Goal: Task Accomplishment & Management: Use online tool/utility

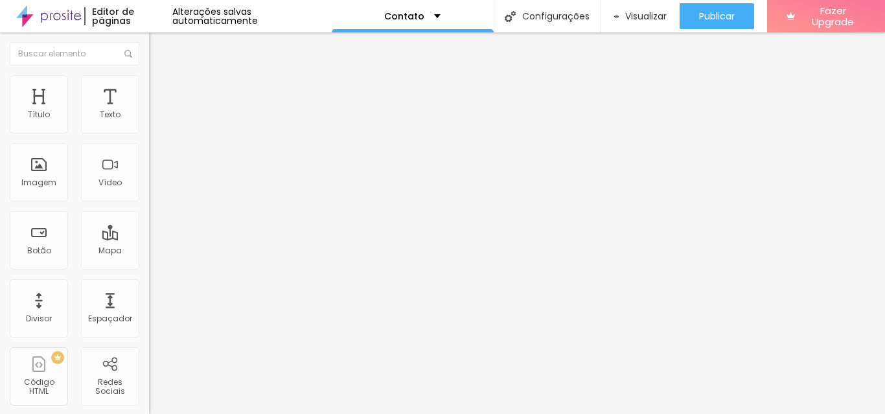
click at [149, 122] on input "Alboom [GEOGRAPHIC_DATA]" at bounding box center [227, 115] width 156 height 13
type input "[STREET_ADDRESS]"
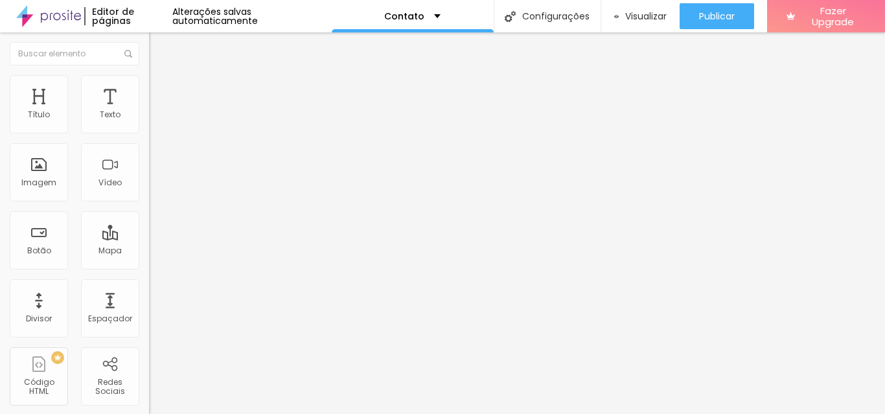
scroll to position [0, 0]
type input "17"
type input "18"
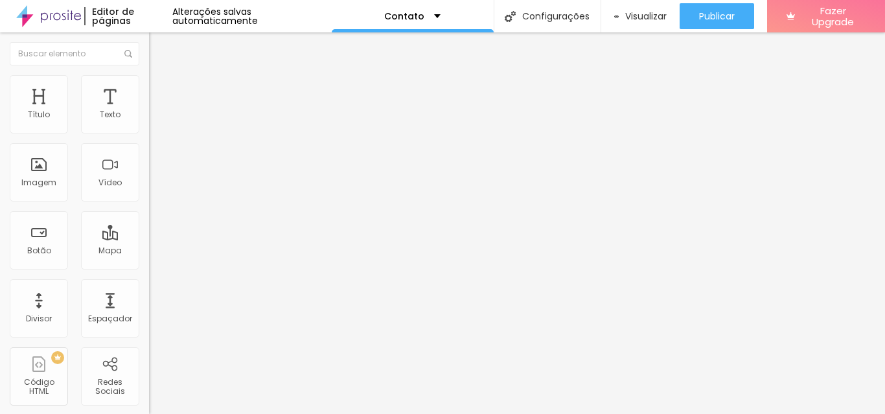
type input "19"
type input "18"
type input "17"
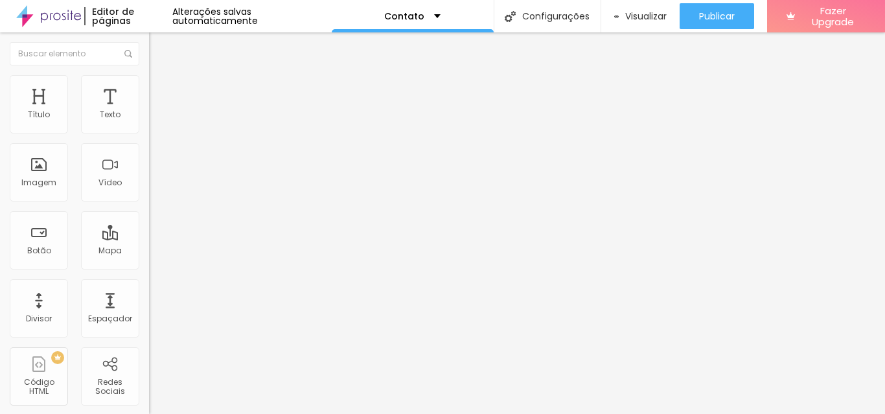
type input "17"
type input "14"
type input "11"
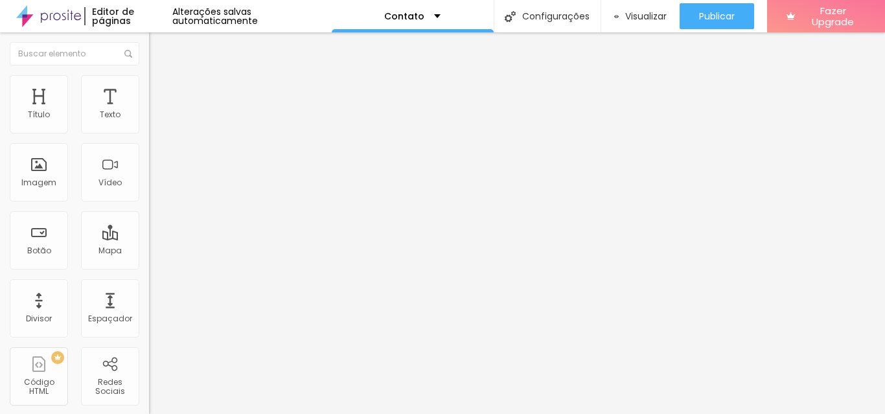
type input "10"
type input "11"
type input "12"
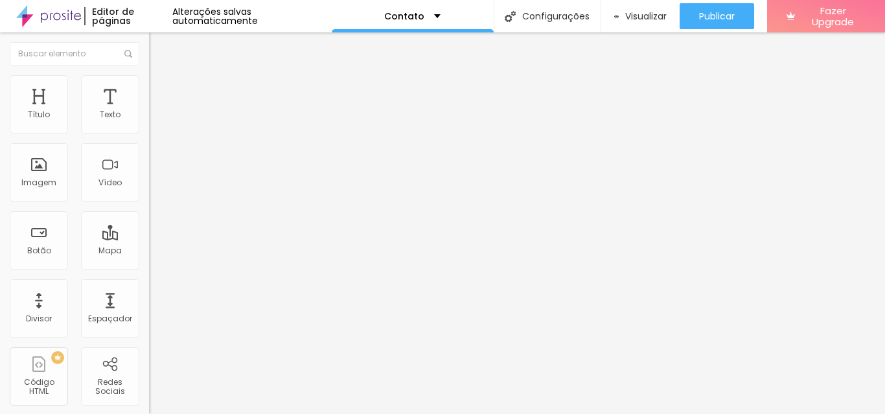
type input "12"
type input "14"
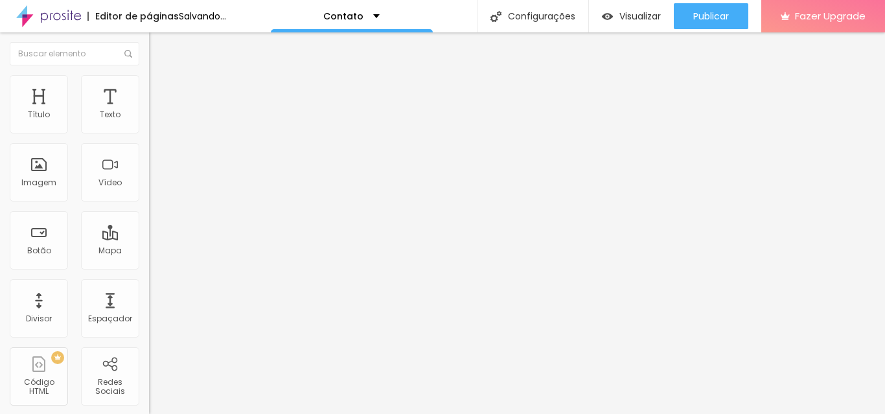
drag, startPoint x: 69, startPoint y: 199, endPoint x: 60, endPoint y: 218, distance: 21.5
type input "14"
click at [149, 327] on input "range" at bounding box center [191, 332] width 84 height 10
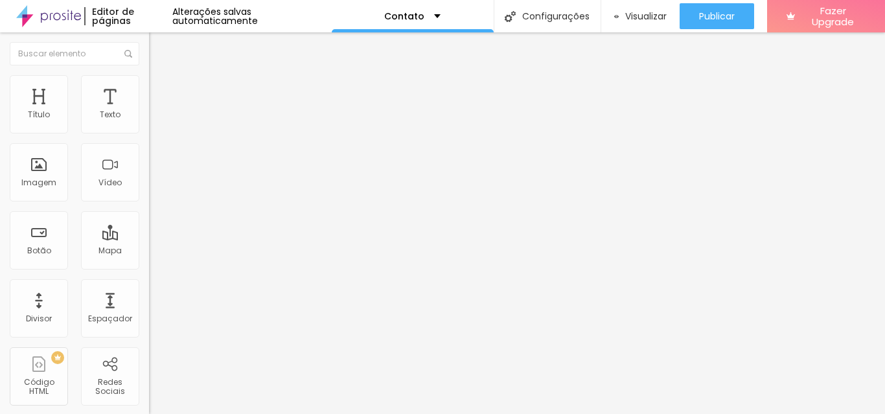
click at [161, 87] on span "Estilo" at bounding box center [171, 83] width 20 height 11
type input "0.1"
type input "0.4"
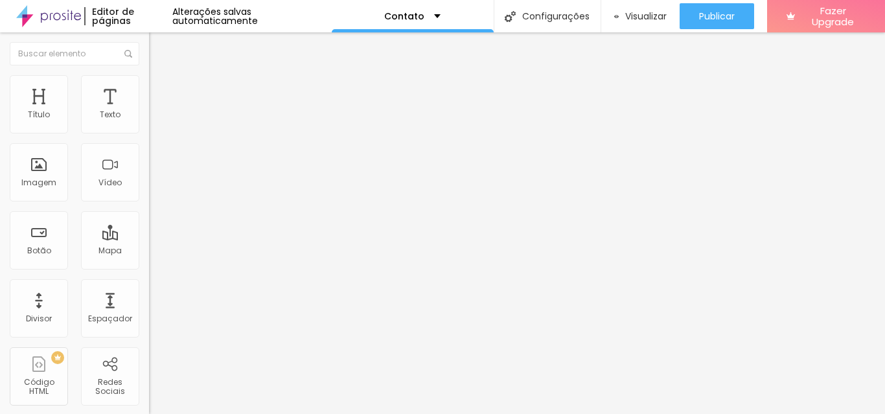
type input "0.6"
type input "0.7"
type input "1"
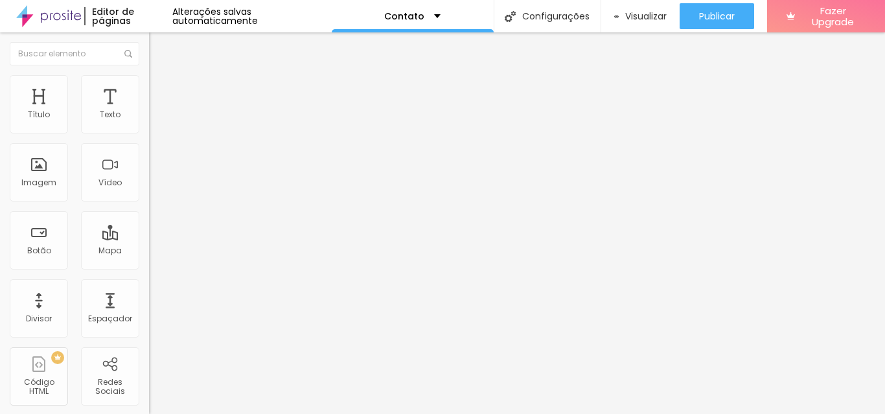
type input "1"
type input "1.1"
type input "1.2"
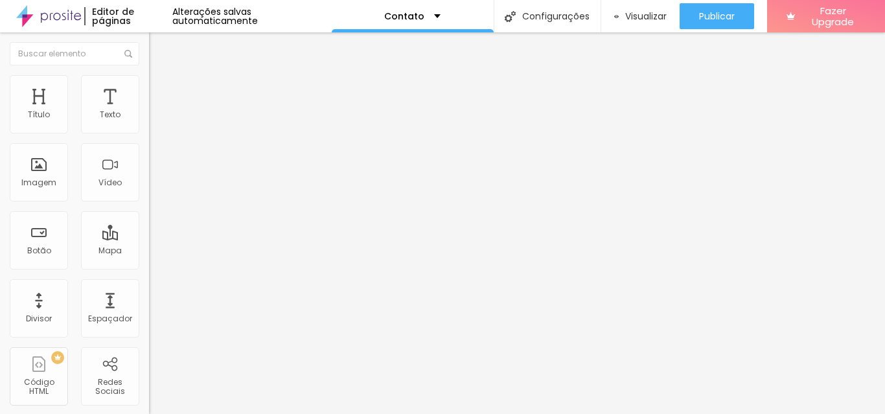
type input "1.3"
type input "0.7"
type input "0.6"
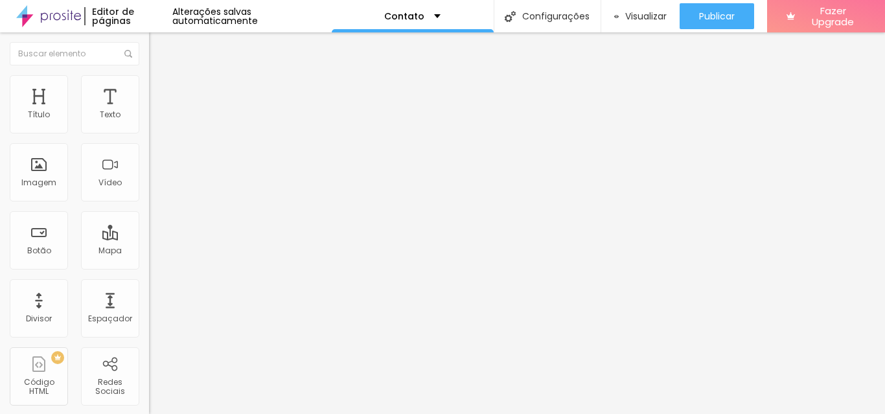
type input "0.6"
type input "0.4"
type input "0.3"
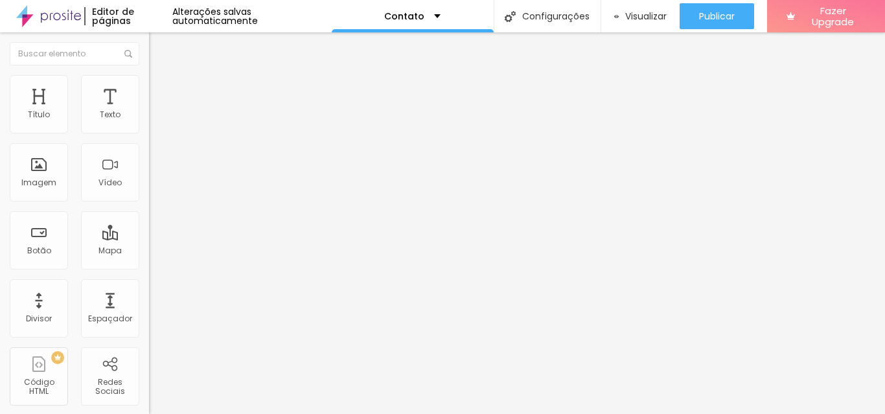
type input "0.2"
type input "0"
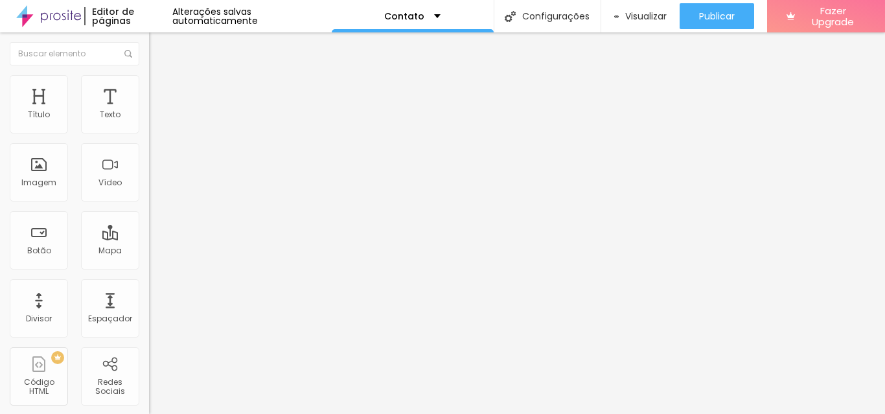
type input "1.4"
click at [161, 87] on span "Avançado" at bounding box center [182, 83] width 43 height 11
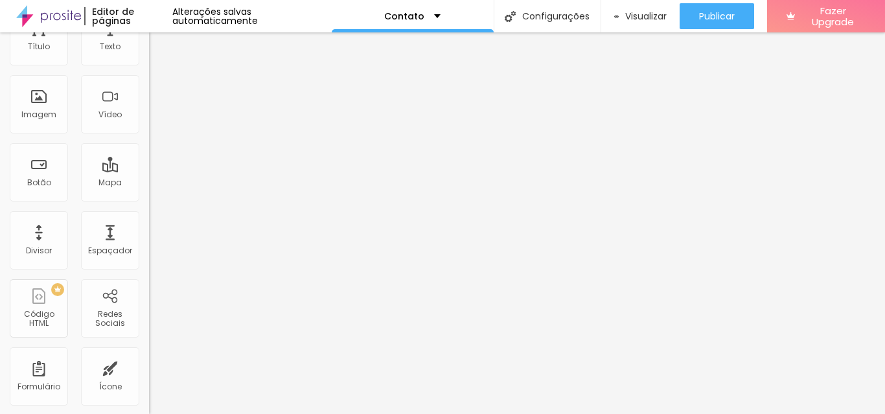
scroll to position [124, 0]
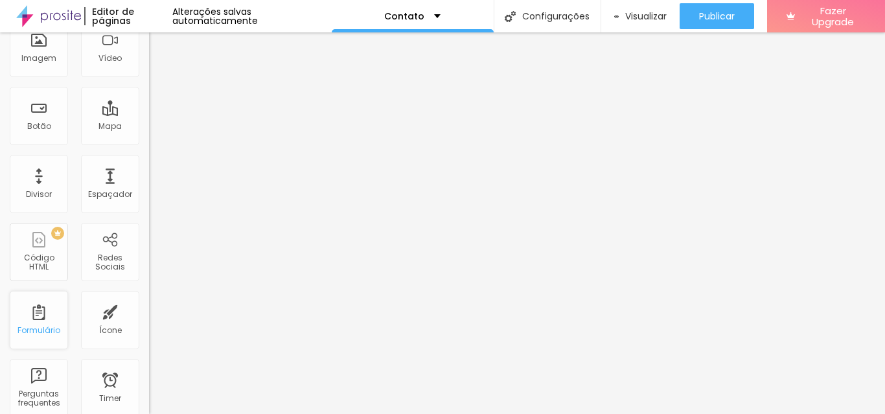
click at [30, 319] on div "Formulário" at bounding box center [39, 320] width 58 height 58
click at [97, 267] on div "Redes Sociais" at bounding box center [109, 262] width 51 height 19
click at [90, 270] on div "Redes Sociais" at bounding box center [109, 262] width 51 height 19
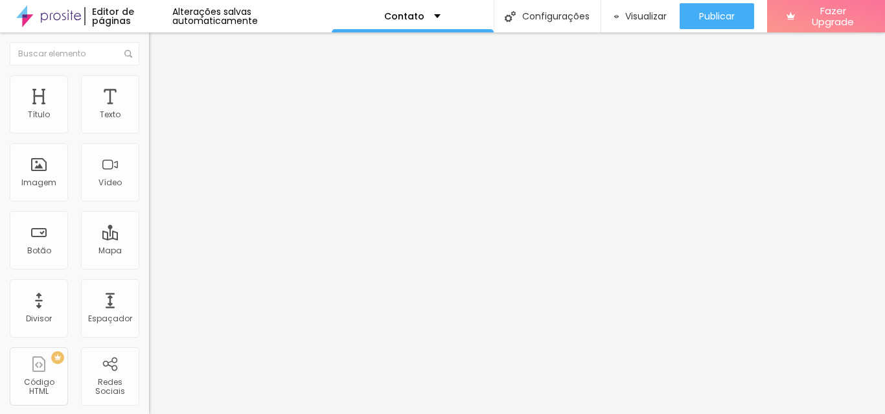
click at [149, 131] on img at bounding box center [153, 135] width 9 height 9
type input "https://"
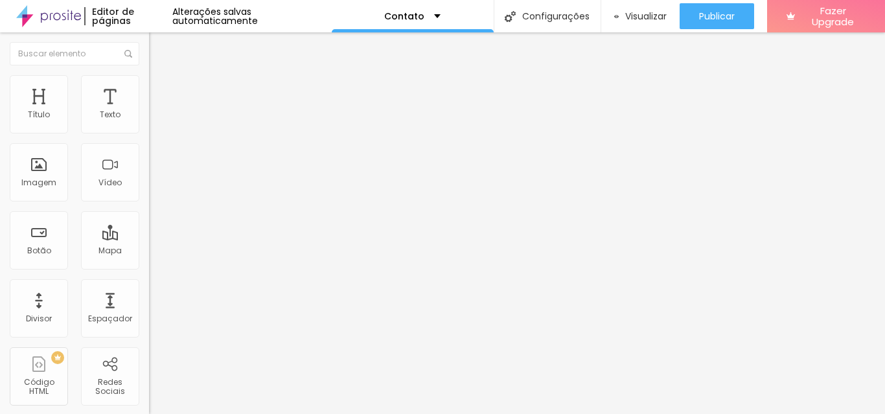
click at [149, 88] on li "Avançado" at bounding box center [223, 94] width 149 height 13
click at [149, 87] on ul "Conteúdo Estilo Avançado" at bounding box center [223, 81] width 149 height 39
click at [161, 87] on span "Estilo" at bounding box center [171, 83] width 20 height 11
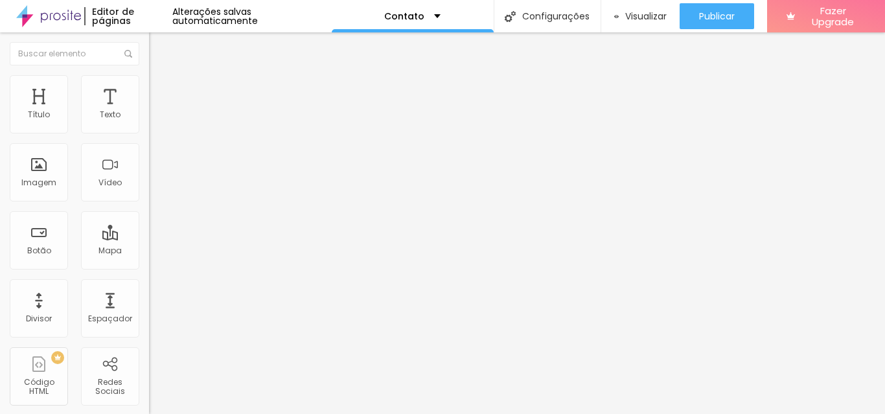
click at [149, 75] on li "Conteúdo" at bounding box center [223, 68] width 149 height 13
click at [149, 331] on div "Editar Redes Sociais Conteúdo Estilo Avançado Instagram Rede social Instagram E…" at bounding box center [223, 223] width 149 height 382
click at [149, 85] on li "Estilo" at bounding box center [223, 81] width 149 height 13
click at [161, 91] on span "Avançado" at bounding box center [182, 96] width 43 height 11
click at [149, 75] on li "Conteúdo" at bounding box center [223, 68] width 149 height 13
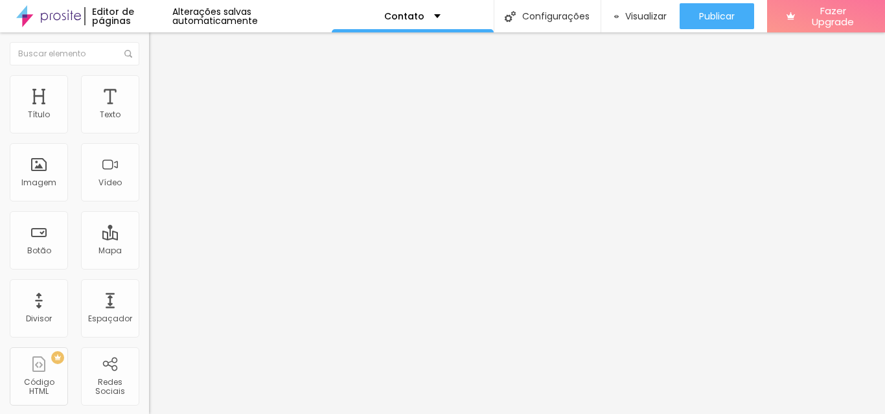
click at [149, 124] on div "Instagram" at bounding box center [223, 190] width 149 height 179
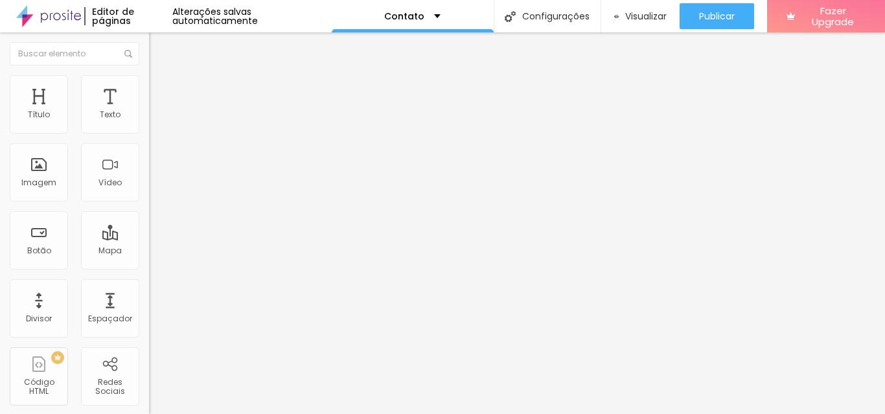
paste input "www.instagram.com/nomman.art?igsh=MWlkaWJlbGF1dHFiZA=="
type input "https://www.instagram.com/nomman.art?igsh=MWlkaWJlbGF1dHFiZA=="
click at [149, 313] on div "Editar Redes Sociais Conteúdo Estilo Avançado Instagram Rede social Instagram E…" at bounding box center [223, 223] width 149 height 382
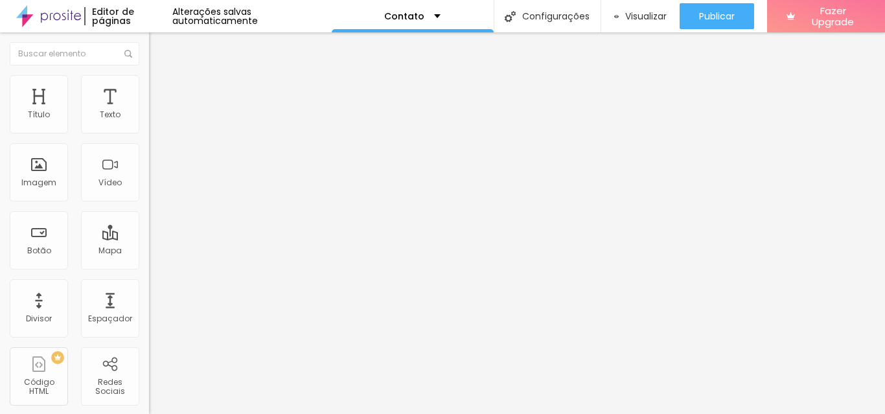
click at [149, 132] on input "text" at bounding box center [227, 125] width 156 height 13
type input "(41)99678-7145"
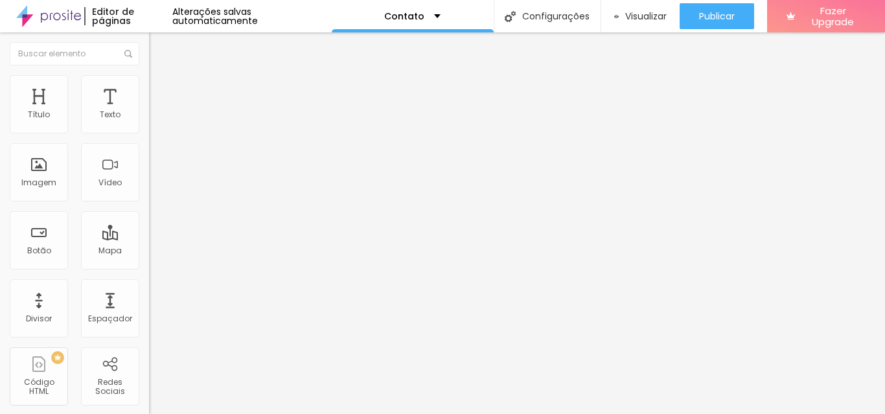
type textarea "Olá, cheguei até você pelo portfolio e gostaria de mais informações"
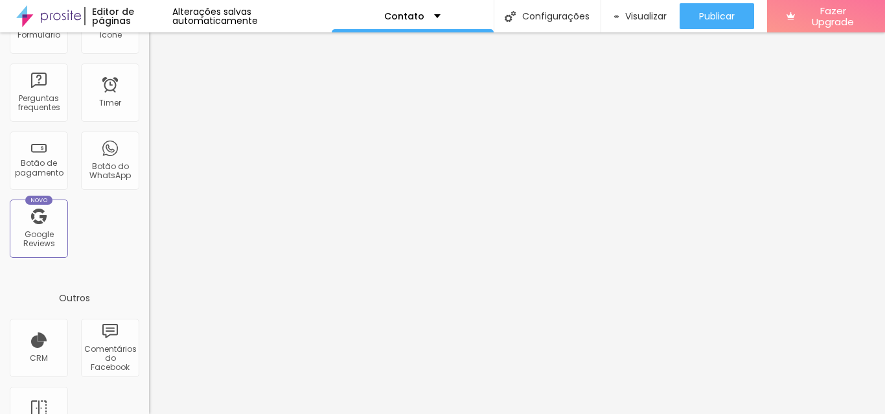
scroll to position [419, 0]
click at [43, 236] on div "Google Reviews" at bounding box center [38, 240] width 51 height 19
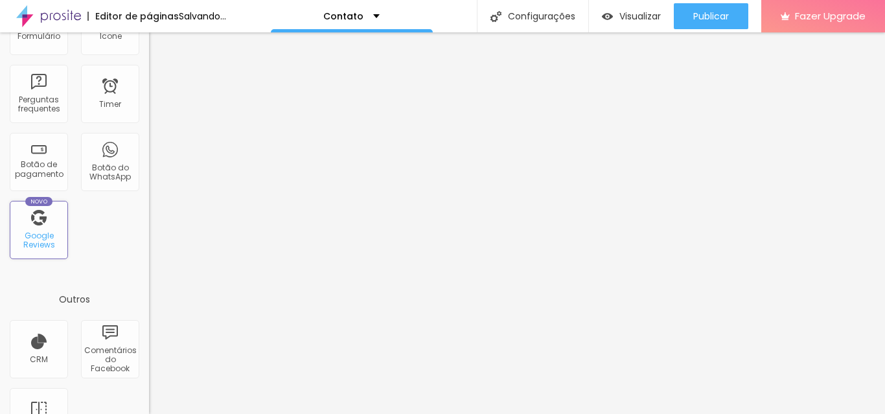
scroll to position [0, 0]
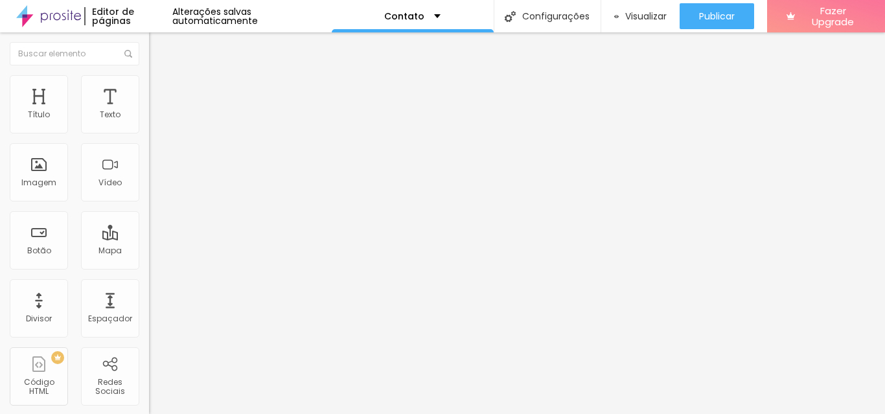
click at [149, 259] on input at bounding box center [237, 265] width 176 height 13
click at [149, 259] on input "nomman.paper" at bounding box center [237, 265] width 176 height 13
paste input "https://share.google/NqXAsmA6PF7fB5ExZ"
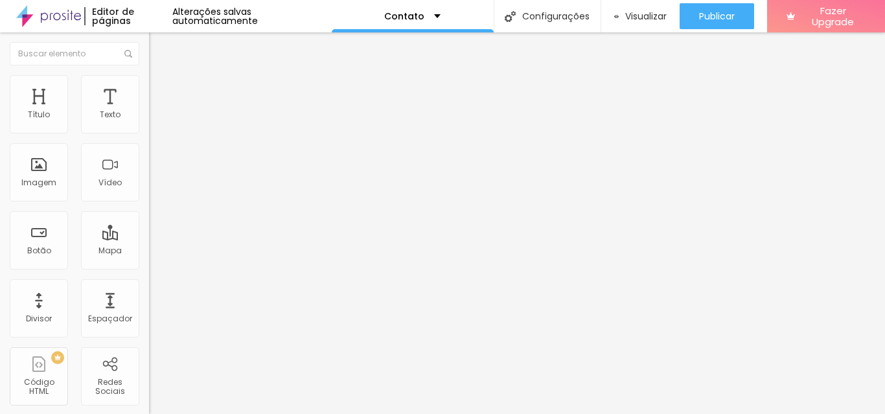
type input "h"
click at [161, 76] on span "Conteúdo" at bounding box center [181, 70] width 40 height 11
click at [149, 41] on button "Editar Google Reviews" at bounding box center [223, 47] width 149 height 30
click at [149, 45] on button "Editar Google Reviews" at bounding box center [223, 47] width 149 height 30
click at [149, 82] on li "Estilo" at bounding box center [223, 81] width 149 height 13
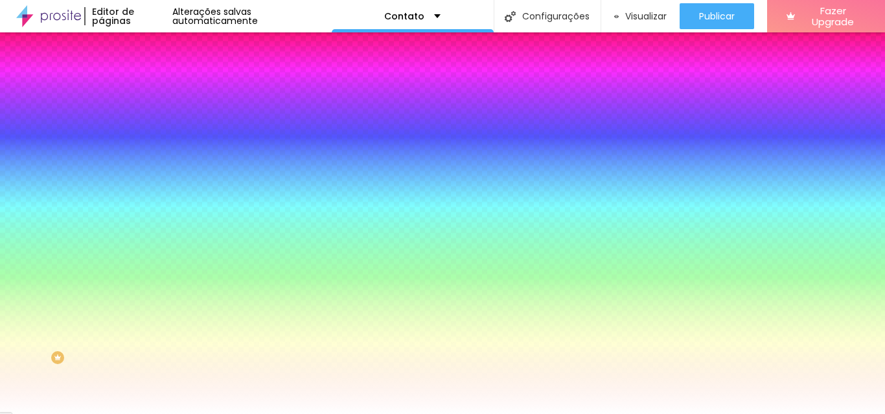
click at [149, 45] on button "Editar Google Reviews" at bounding box center [223, 47] width 149 height 30
click at [159, 48] on div "Editar Google Reviews" at bounding box center [218, 47] width 119 height 10
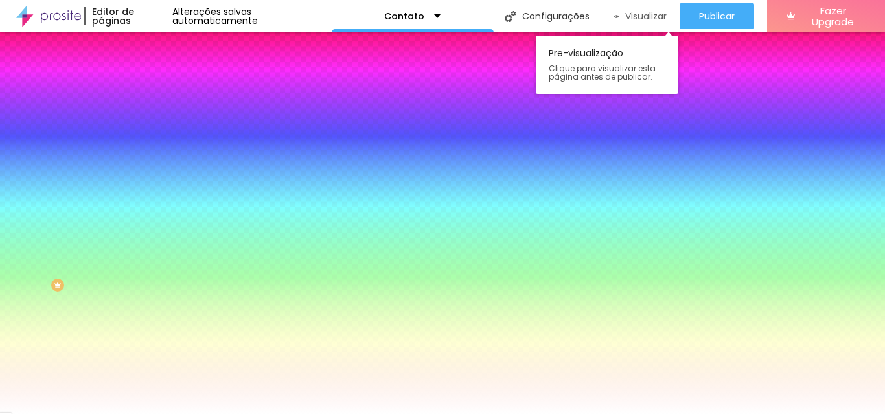
click at [631, 19] on span "Visualizar" at bounding box center [645, 16] width 41 height 10
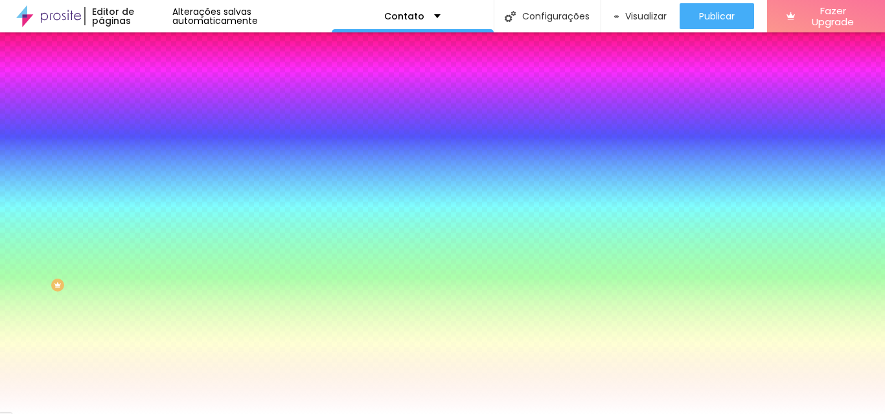
scroll to position [0, 0]
click at [159, 52] on div "Editar Google Reviews" at bounding box center [218, 47] width 119 height 10
click at [159, 52] on img "button" at bounding box center [164, 47] width 10 height 10
click at [149, 75] on li "Conteúdo" at bounding box center [223, 68] width 149 height 13
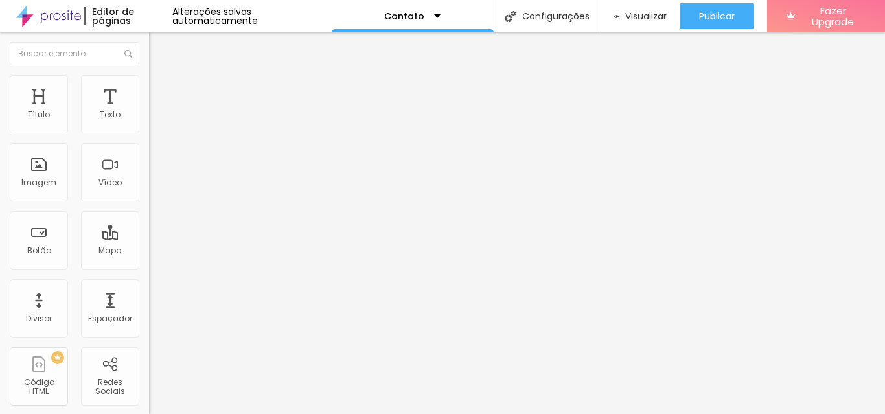
click at [159, 47] on img "button" at bounding box center [164, 47] width 10 height 10
click at [149, 259] on input "https://share.google/NqXAsmA6PF7fB5ExZ" at bounding box center [237, 265] width 176 height 13
click at [159, 52] on img "button" at bounding box center [164, 47] width 10 height 10
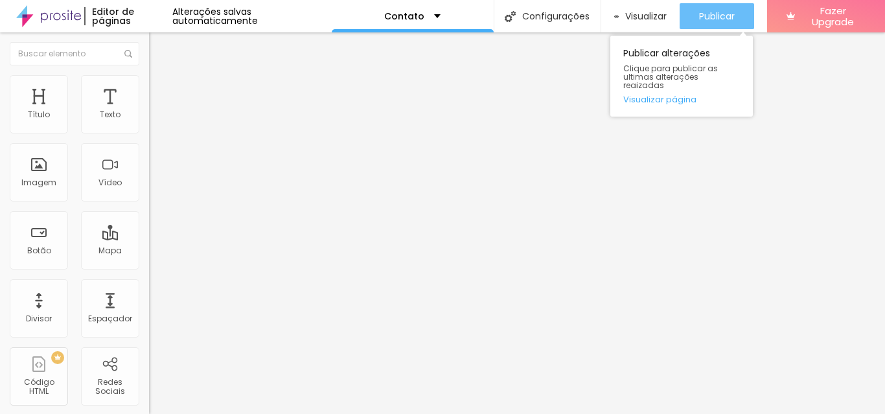
click at [718, 11] on span "Publicar" at bounding box center [717, 16] width 36 height 10
click at [702, 15] on span "Publicar" at bounding box center [717, 16] width 36 height 10
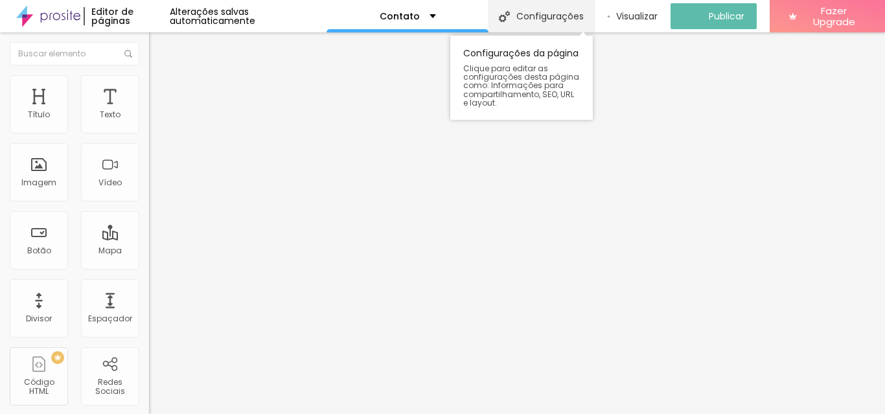
click at [548, 19] on div "Configurações" at bounding box center [541, 16] width 105 height 32
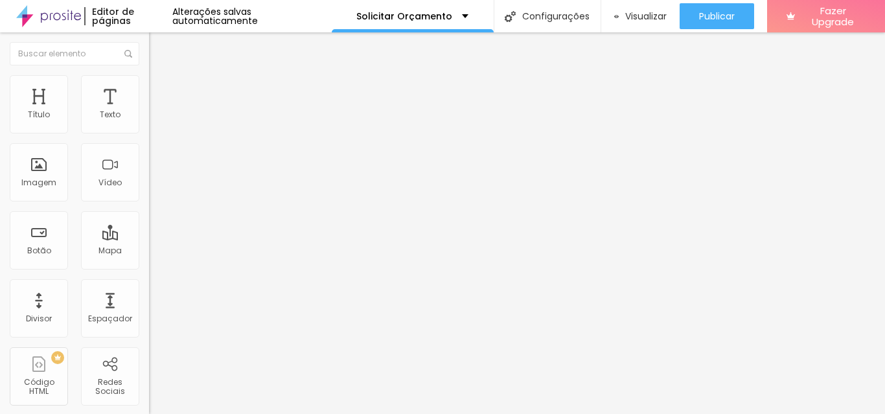
click at [220, 109] on img at bounding box center [224, 105] width 8 height 8
click at [149, 111] on span "Adicionar imagem" at bounding box center [191, 105] width 84 height 11
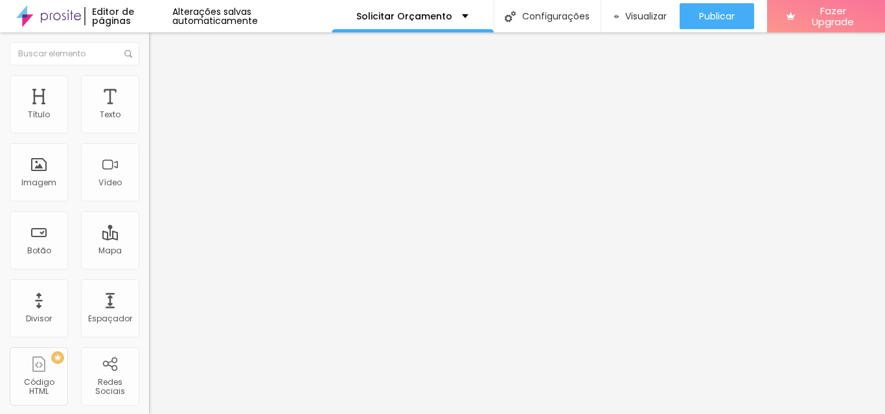
click at [161, 87] on span "Avançado" at bounding box center [182, 83] width 43 height 11
click at [149, 75] on li "Estilo" at bounding box center [223, 68] width 149 height 13
click at [113, 98] on div "Texto" at bounding box center [110, 104] width 58 height 58
click at [149, 82] on img at bounding box center [155, 81] width 12 height 12
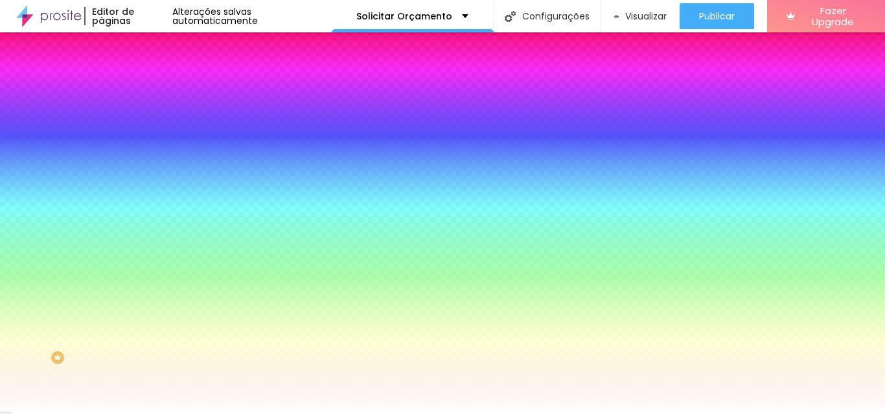
click at [149, 124] on div at bounding box center [223, 124] width 149 height 0
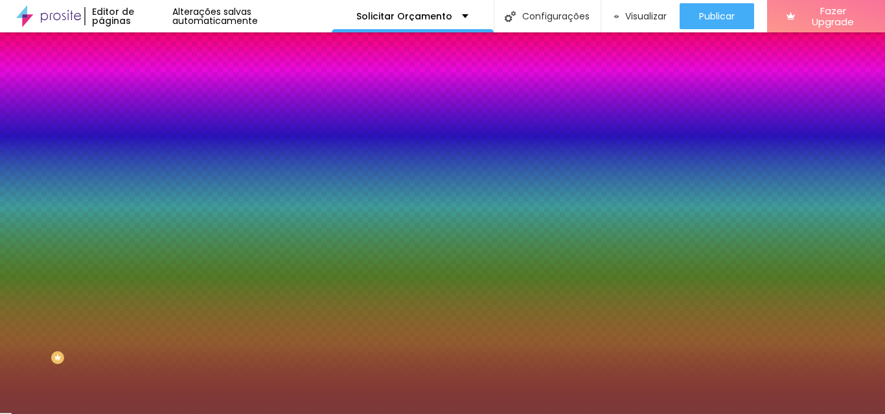
type input "#000000"
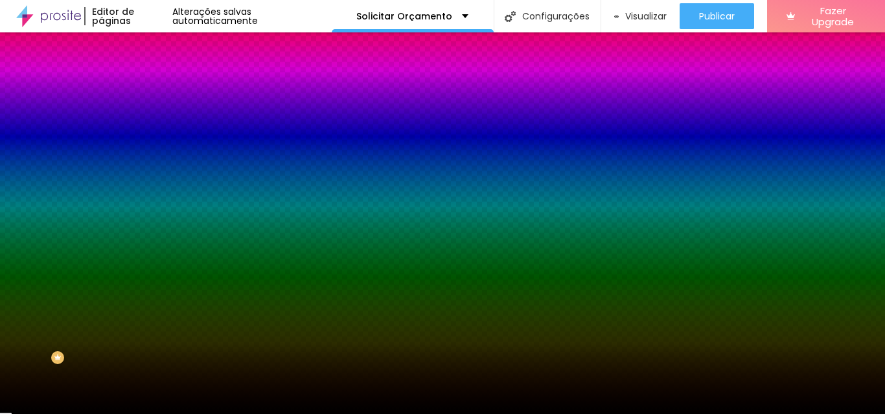
drag, startPoint x: 66, startPoint y: 196, endPoint x: 54, endPoint y: 276, distance: 80.6
click at [149, 276] on div "Editar Coluna Conteúdo Estilo Avançado Cor de fundo Voltar ao padrão #000000 0 …" at bounding box center [223, 223] width 149 height 382
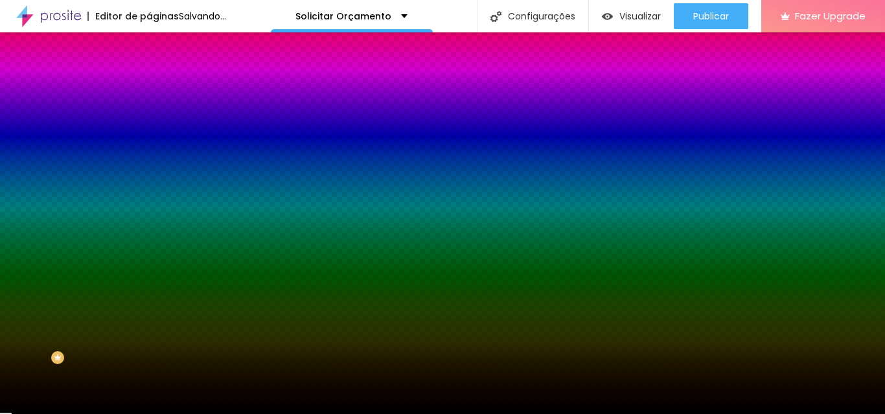
click at [149, 265] on div "Editar Coluna Conteúdo Estilo Avançado Cor de fundo Voltar ao padrão #000000 0 …" at bounding box center [223, 223] width 149 height 382
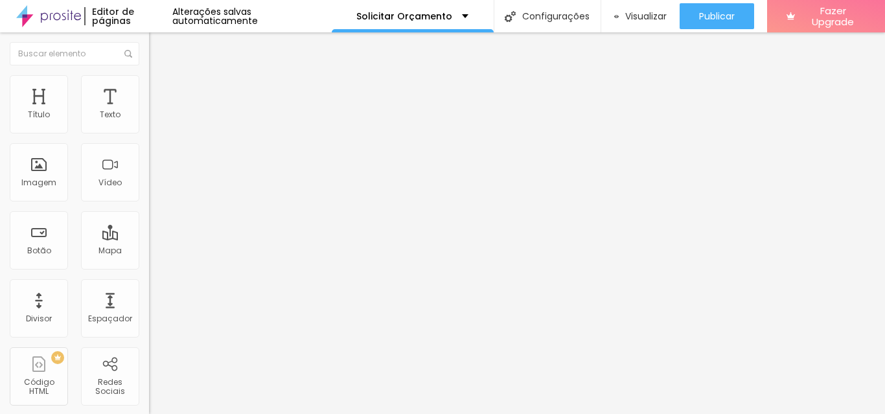
click at [149, 78] on li "Estilo" at bounding box center [223, 81] width 149 height 13
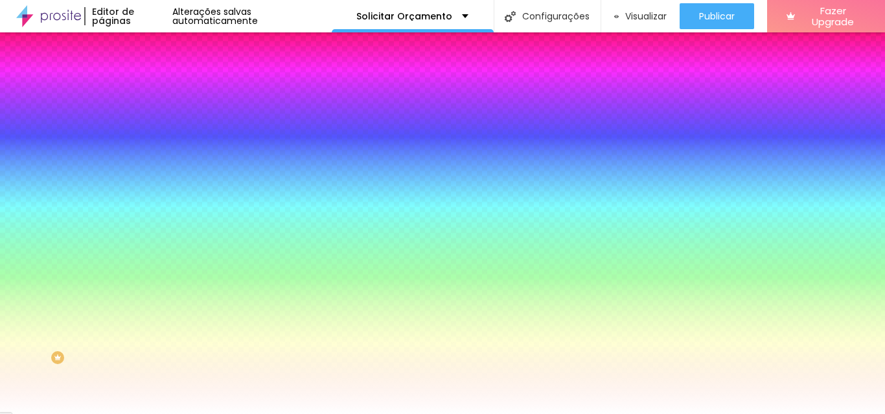
click at [149, 124] on div at bounding box center [223, 124] width 149 height 0
type input "#0C0707"
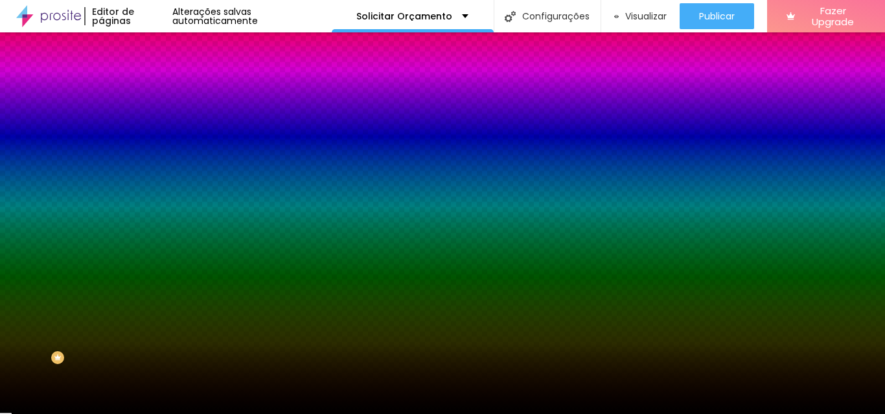
click at [149, 270] on div "Editar Coluna Conteúdo Estilo Avançado Cor de fundo Voltar ao padrão #0C0707 0 …" at bounding box center [223, 223] width 149 height 382
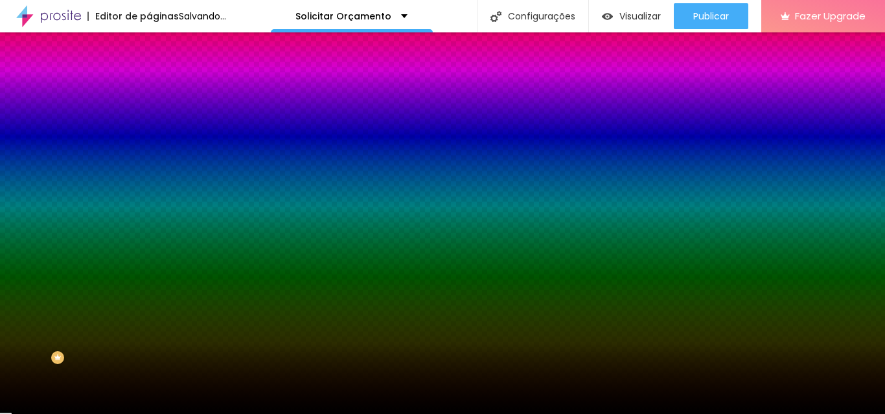
click at [149, 263] on div "Editar Coluna Conteúdo Estilo Avançado Cor de fundo Voltar ao padrão #0C0707 0 …" at bounding box center [223, 223] width 149 height 382
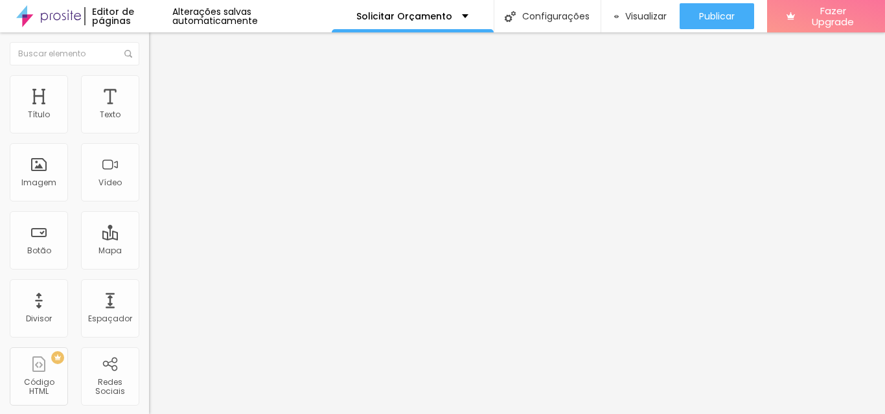
click at [149, 263] on input "https://" at bounding box center [227, 260] width 156 height 13
paste input "https://shopee.com.br/Caderno-de-Assinaturas-15-anos-i.416363350.22693505562"
type input "https://https://shopee.com.br/Caderno-de-Assinaturas-15-anos-i.416363350.226935…"
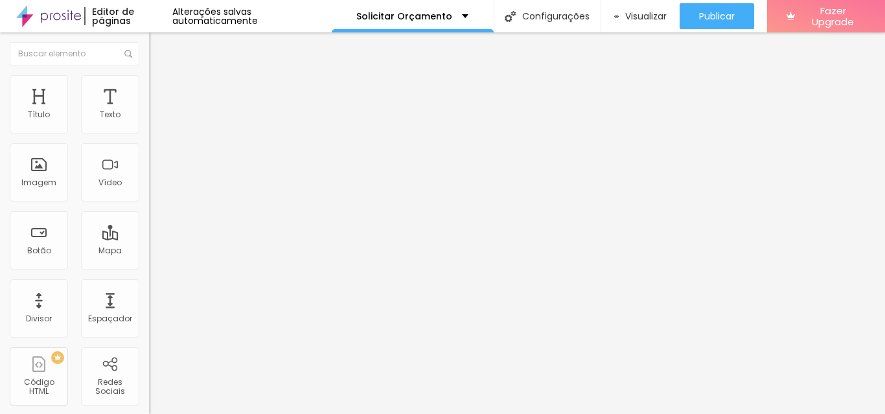
click at [149, 283] on div at bounding box center [223, 283] width 149 height 0
click at [149, 83] on li "Estilo" at bounding box center [223, 81] width 149 height 13
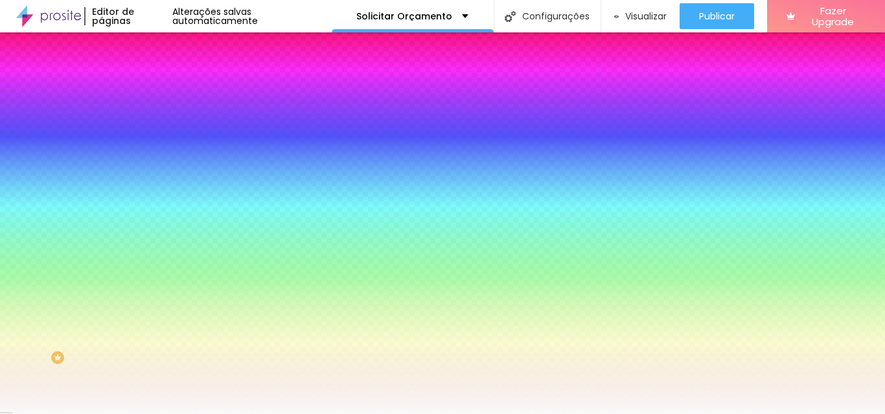
click at [149, 74] on img at bounding box center [155, 68] width 12 height 12
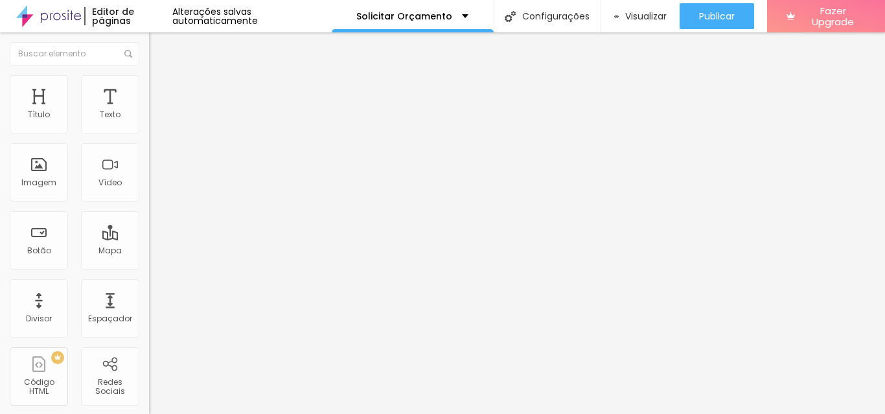
click at [161, 91] on span "Avançado" at bounding box center [182, 96] width 43 height 11
click at [149, 80] on img at bounding box center [155, 81] width 12 height 12
click at [149, 75] on img at bounding box center [155, 81] width 12 height 12
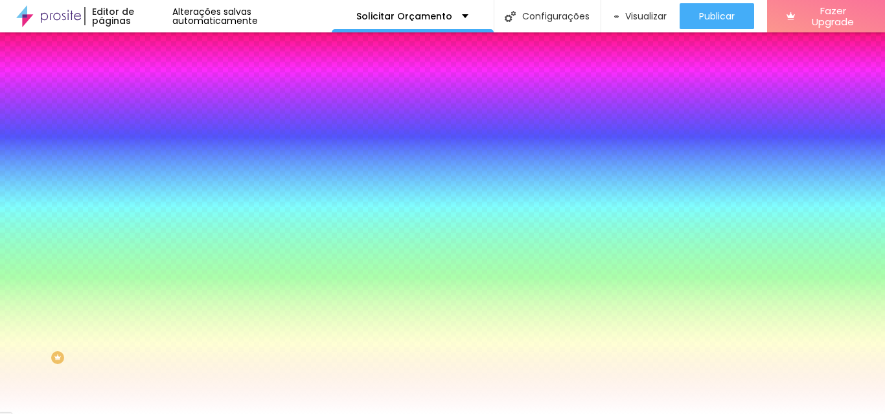
click at [149, 124] on div at bounding box center [223, 124] width 149 height 0
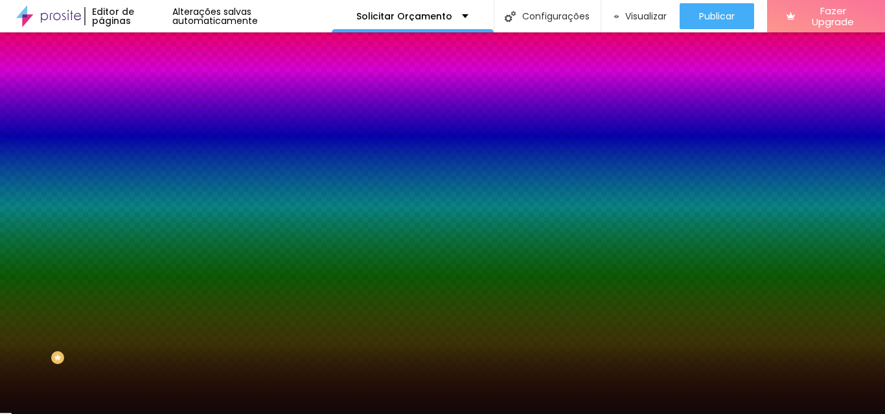
drag, startPoint x: 69, startPoint y: 232, endPoint x: 72, endPoint y: 249, distance: 17.7
click at [149, 249] on div "Editar Coluna Conteúdo Estilo Avançado Cor de fundo Voltar ao padrão #130808 0 …" at bounding box center [223, 223] width 149 height 382
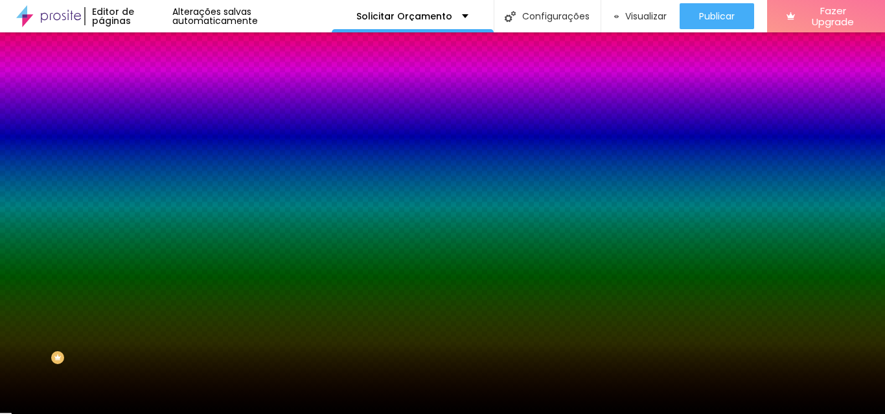
type input "#000000"
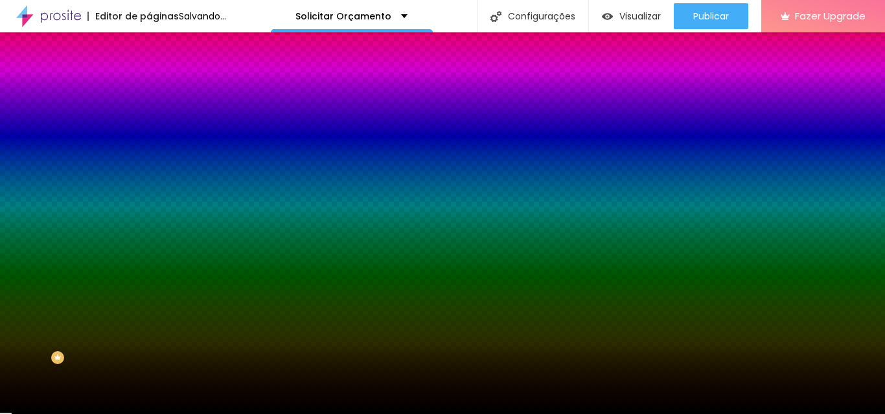
click at [149, 268] on div "Editar Coluna Conteúdo Estilo Avançado Cor de fundo Voltar ao padrão #000000 0 …" at bounding box center [223, 223] width 149 height 382
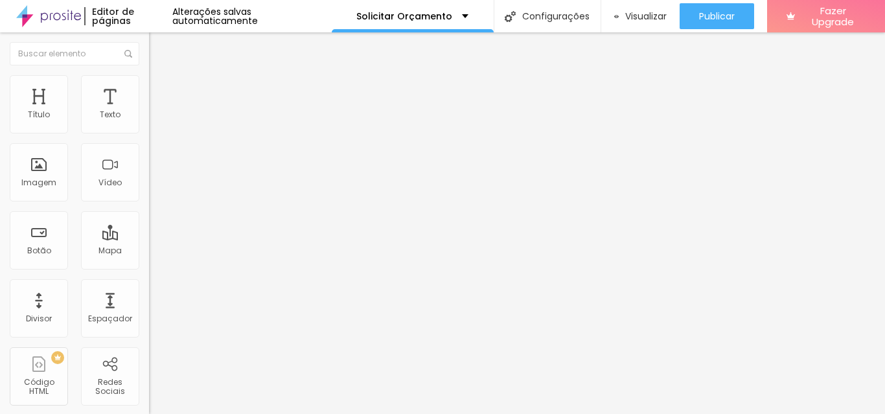
click at [149, 86] on li "Estilo" at bounding box center [223, 81] width 149 height 13
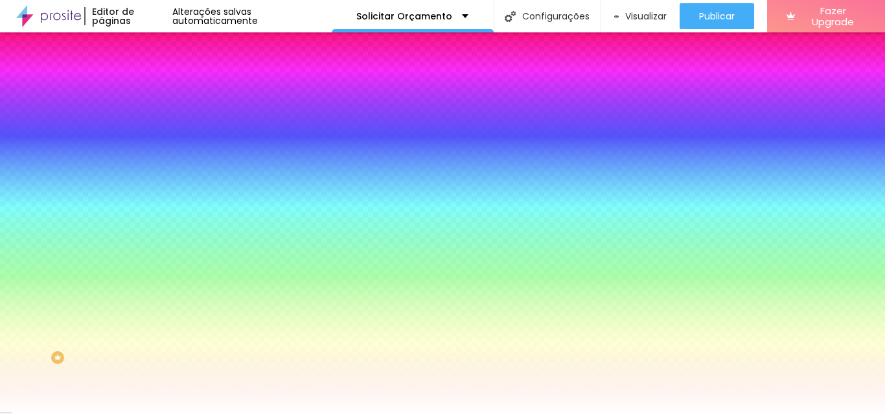
click at [149, 124] on div at bounding box center [223, 124] width 149 height 0
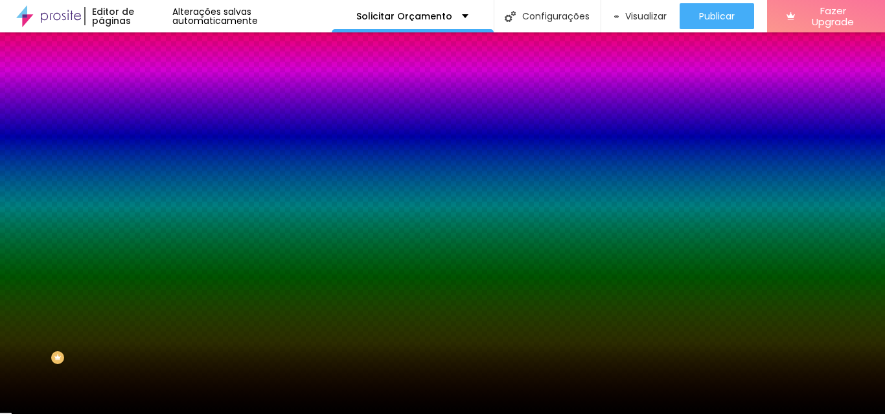
type input "#000000"
drag, startPoint x: 80, startPoint y: 177, endPoint x: 78, endPoint y: 280, distance: 103.0
click at [149, 280] on div "Editar Coluna Conteúdo Estilo Avançado Cor de fundo Voltar ao padrão #000000 0 …" at bounding box center [223, 223] width 149 height 382
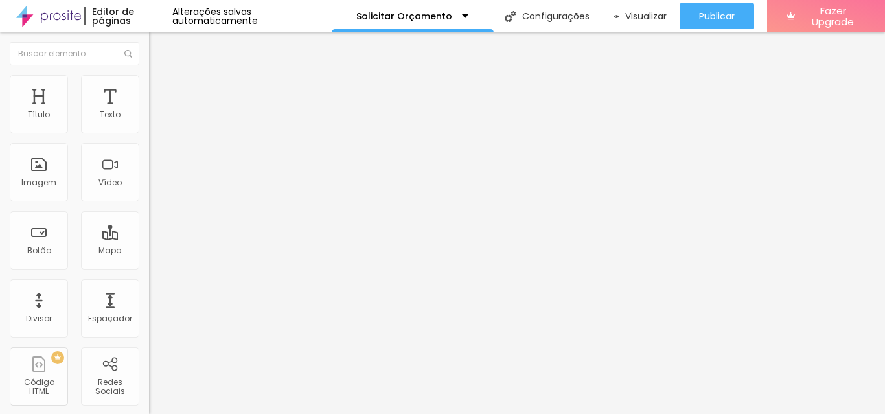
click at [149, 86] on li "Estilo" at bounding box center [223, 81] width 149 height 13
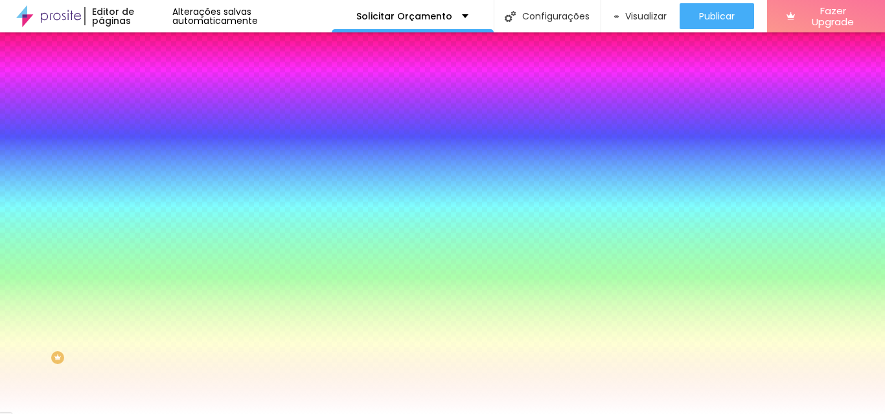
click at [149, 124] on div at bounding box center [223, 124] width 149 height 0
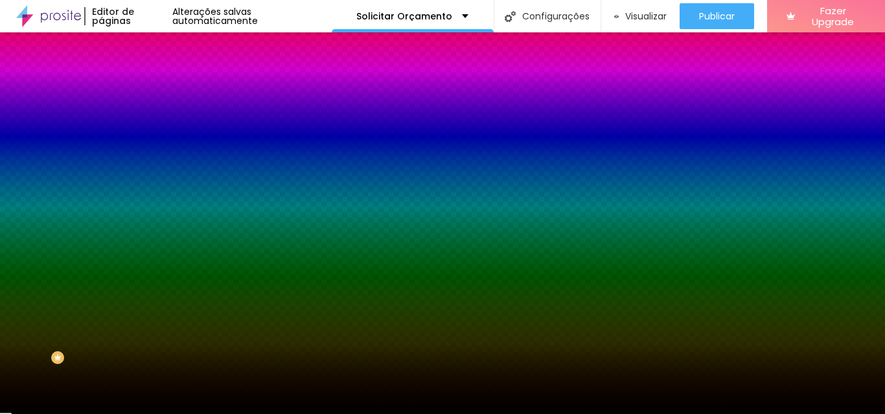
type input "#2E0C0C"
click at [149, 269] on div "Editar Coluna Conteúdo Estilo Avançado Cor de fundo Voltar ao padrão #2E0C0C 0 …" at bounding box center [223, 223] width 149 height 382
click at [149, 291] on div "Editar Coluna Conteúdo Estilo Avançado Cor de fundo Voltar ao padrão #2E0C0C 0 …" at bounding box center [223, 223] width 149 height 382
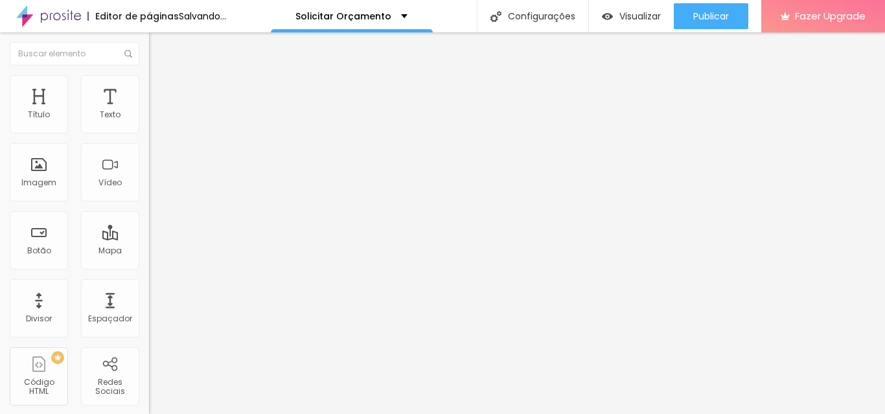
click at [220, 109] on img at bounding box center [224, 105] width 8 height 8
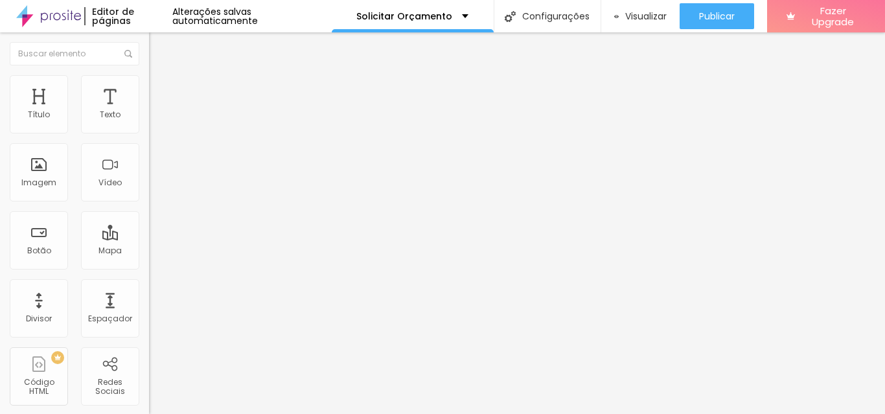
click at [149, 111] on span "Adicionar imagem" at bounding box center [191, 105] width 84 height 11
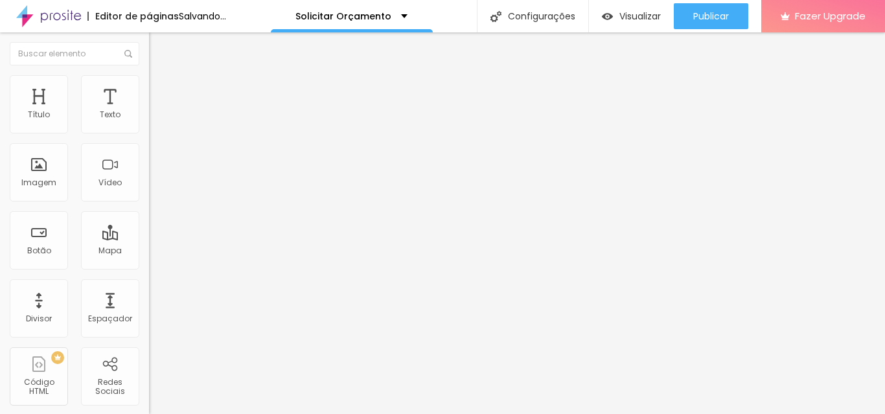
click at [220, 109] on img at bounding box center [224, 105] width 8 height 8
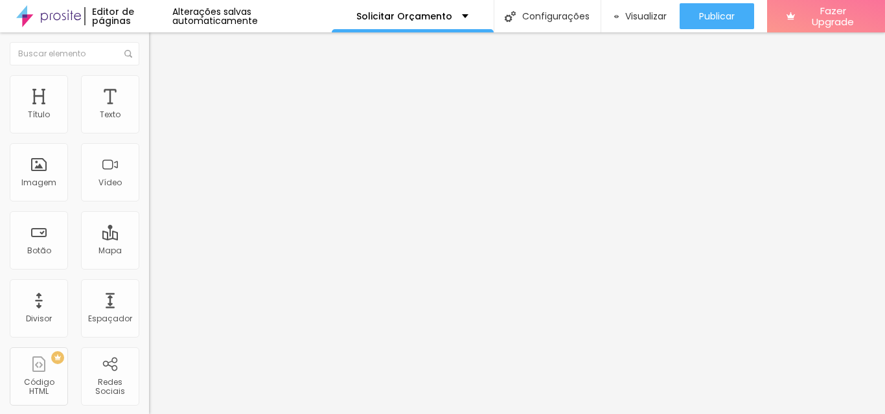
click at [149, 110] on div "Adicionar imagem" at bounding box center [223, 105] width 149 height 9
click at [149, 111] on span "Adicionar imagem" at bounding box center [191, 105] width 84 height 11
click at [220, 111] on span at bounding box center [224, 105] width 8 height 11
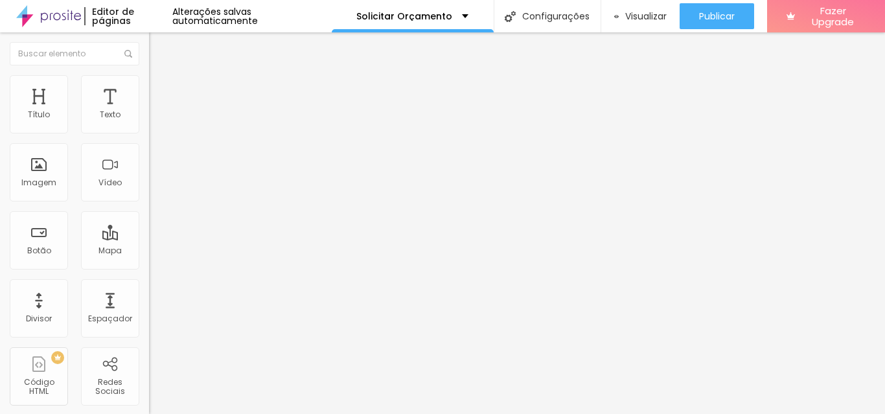
click at [149, 111] on span "Adicionar imagem" at bounding box center [191, 105] width 84 height 11
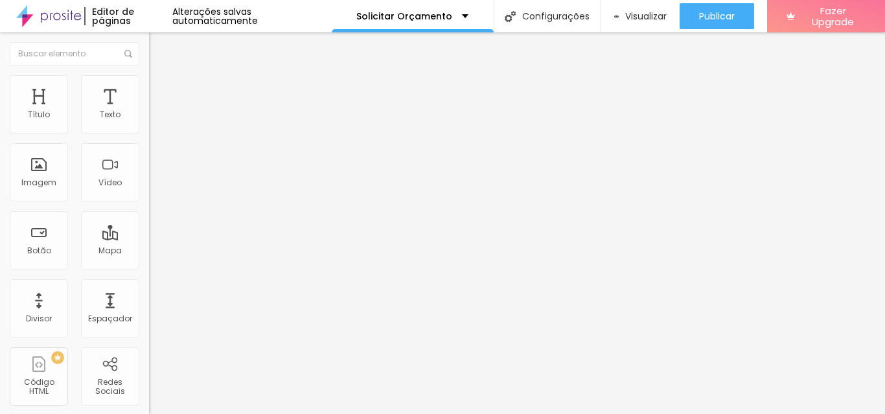
click at [149, 111] on span "Trocar imagem" at bounding box center [184, 105] width 71 height 11
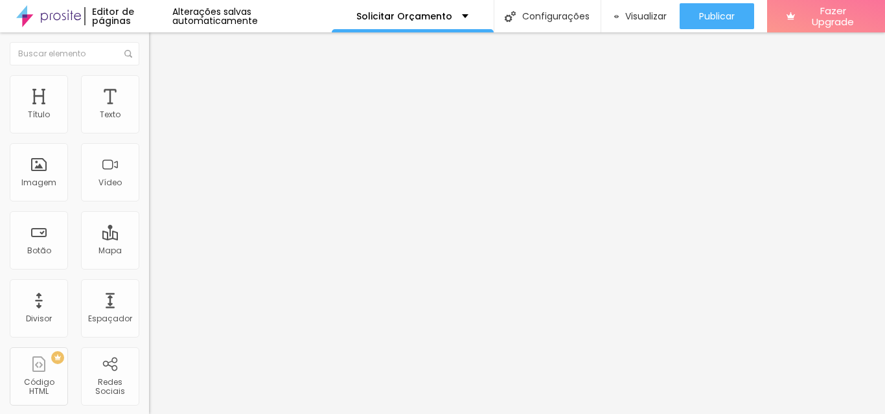
click at [149, 267] on input "https://" at bounding box center [227, 260] width 156 height 13
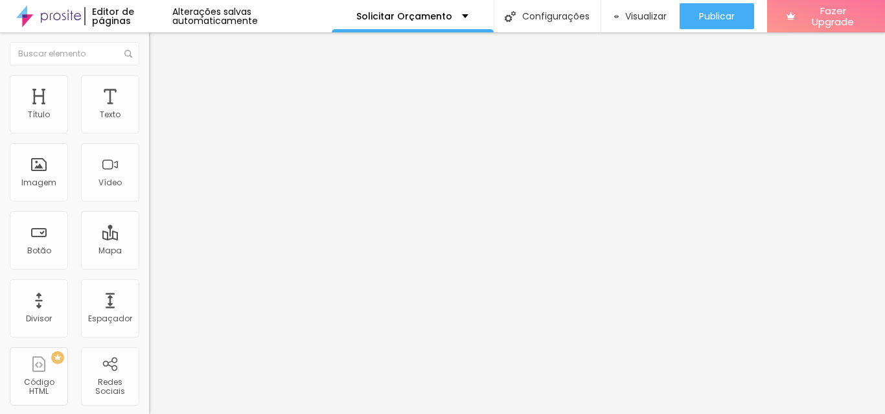
click at [149, 267] on input "https://" at bounding box center [227, 260] width 156 height 13
paste input "shopee.com.br/Caderninho-Simples-com-Capa-Flex%C3%ADvel-e-Personalizada-10x15CM…"
type input "https://shopee.com.br/Caderninho-Simples-com-Capa-Flex%C3%ADvel-e-Personalizada…"
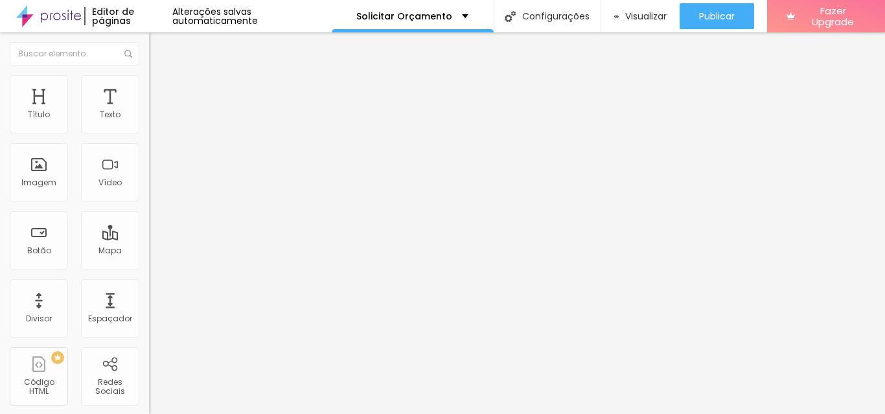
scroll to position [0, 0]
click at [149, 290] on div "URL https://shopee.com.br/Caderninho-Simples-com-Capa-Flex%C3%ADvel-e-Personali…" at bounding box center [223, 267] width 149 height 43
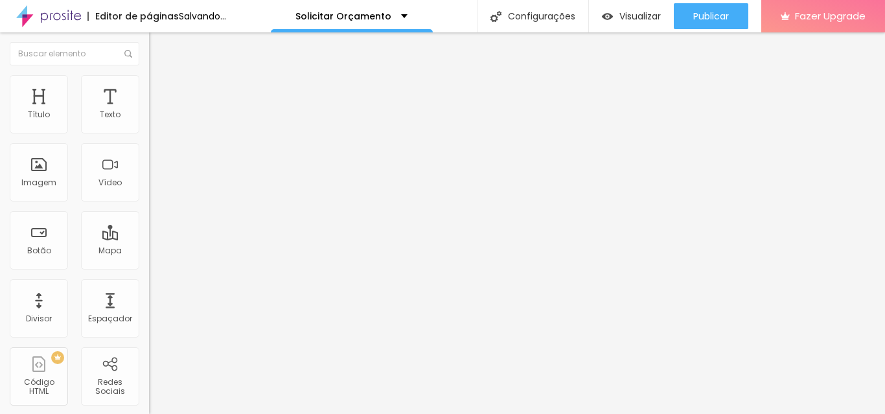
click at [149, 267] on input "https://" at bounding box center [227, 260] width 156 height 13
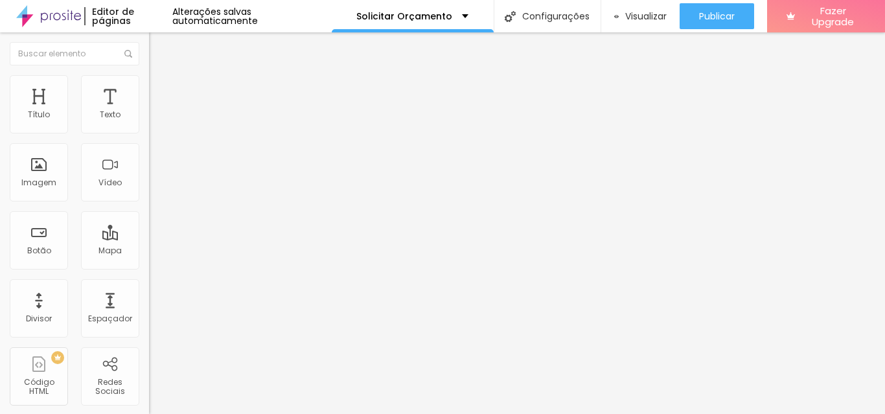
click at [149, 267] on input "https://" at bounding box center [227, 260] width 156 height 13
paste input "shopee.com.br/Bloquinho-Personalizado-10x7cm-com-50-Folhas-i.416363350.22593275…"
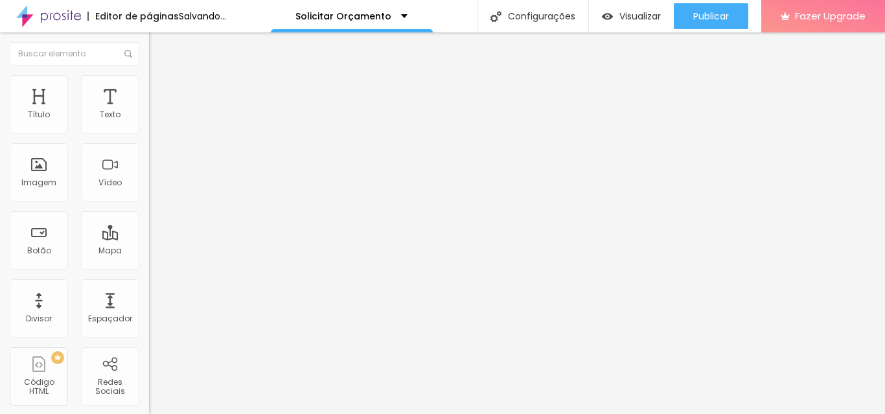
type input "https://shopee.com.br/Bloquinho-Personalizado-10x7cm-com-50-Folhas-i.416363350.…"
click at [149, 339] on div "Editar Botão Conteúdo Estilo Avançado Texto Ver produto Alinhamento Tamanho Nor…" at bounding box center [223, 223] width 149 height 382
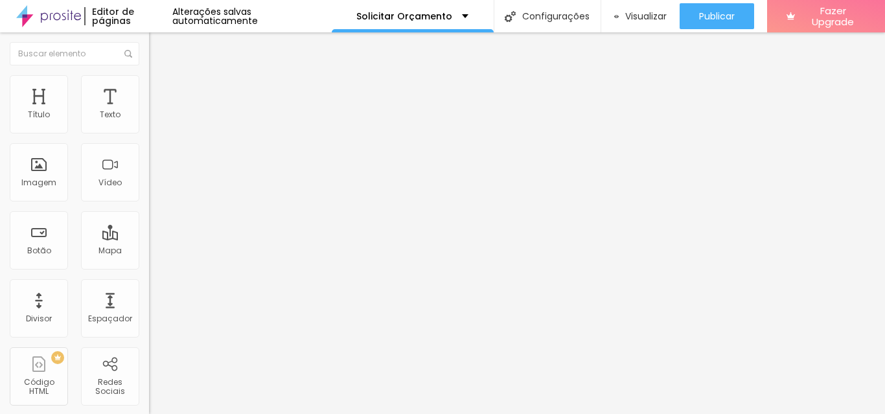
click at [149, 76] on li "Avançado" at bounding box center [223, 81] width 149 height 13
click at [149, 264] on input "https://" at bounding box center [227, 260] width 156 height 13
paste input "shopee.com.br/Mini-Caderno-Alfabeto-Capa-Dura-10x15cm-i.416363350.20597925766"
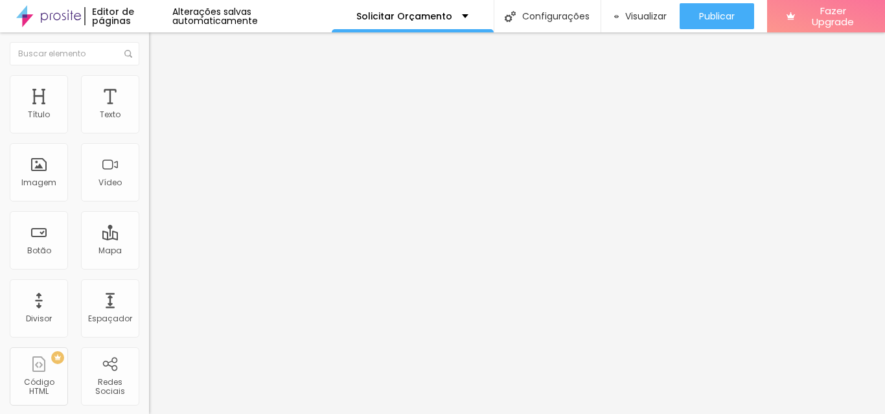
scroll to position [0, 253]
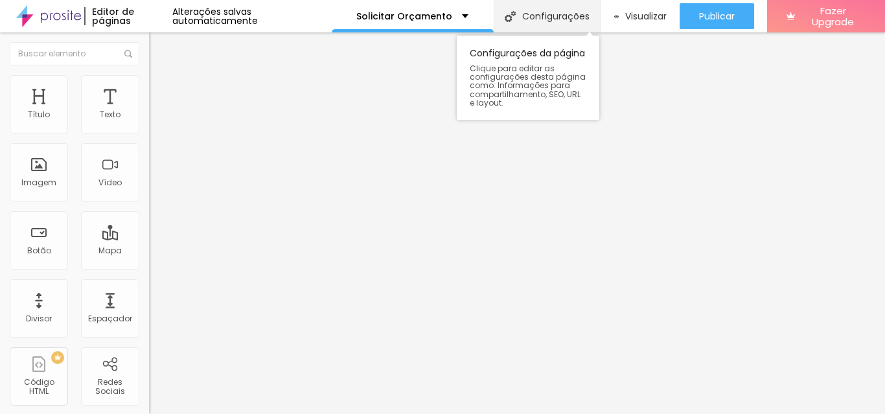
type input "https://shopee.com.br/Mini-Caderno-Alfabeto-Capa-Dura-10x15cm-i.416363350.20597…"
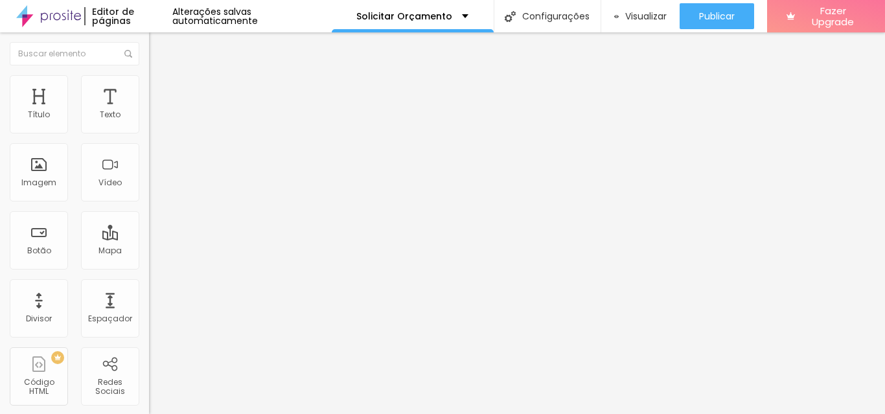
click at [149, 270] on img at bounding box center [153, 274] width 9 height 9
click at [149, 84] on img at bounding box center [155, 81] width 12 height 12
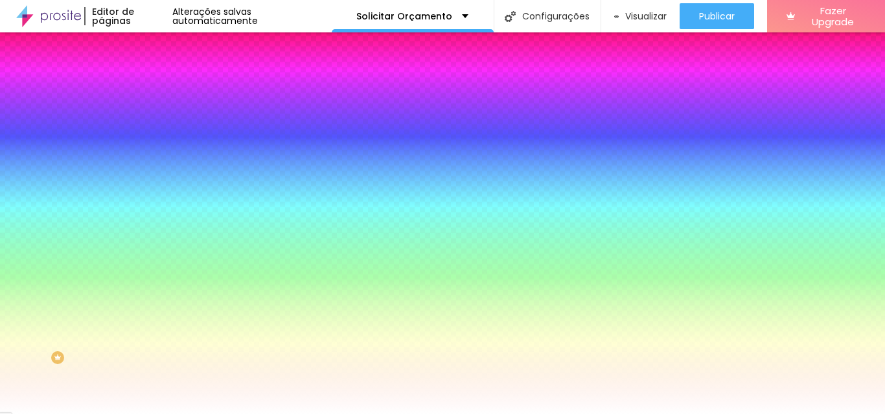
click at [149, 124] on div at bounding box center [223, 124] width 149 height 0
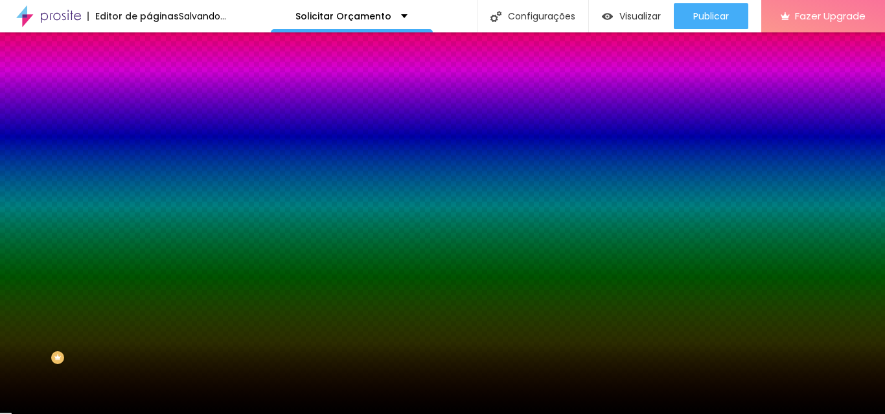
drag, startPoint x: 80, startPoint y: 167, endPoint x: 69, endPoint y: 275, distance: 108.8
click at [149, 275] on div "Editar Coluna Conteúdo Estilo Avançado Cor de fundo Voltar ao padrão #040101 0 …" at bounding box center [223, 223] width 149 height 382
type input "#000000"
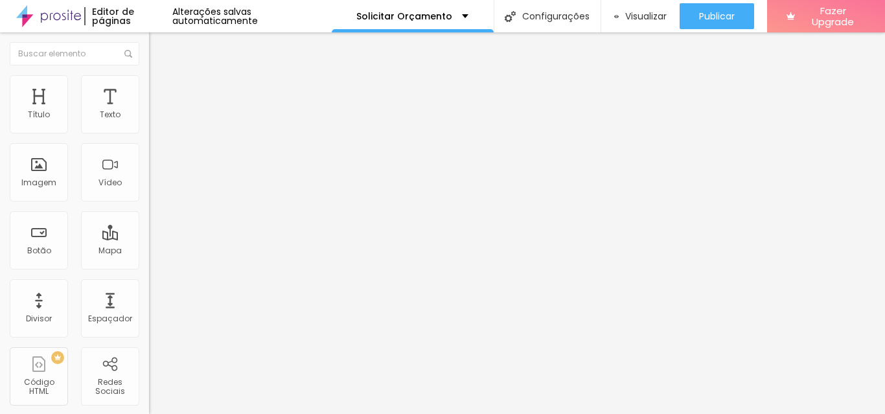
click at [149, 84] on li "Estilo" at bounding box center [223, 81] width 149 height 13
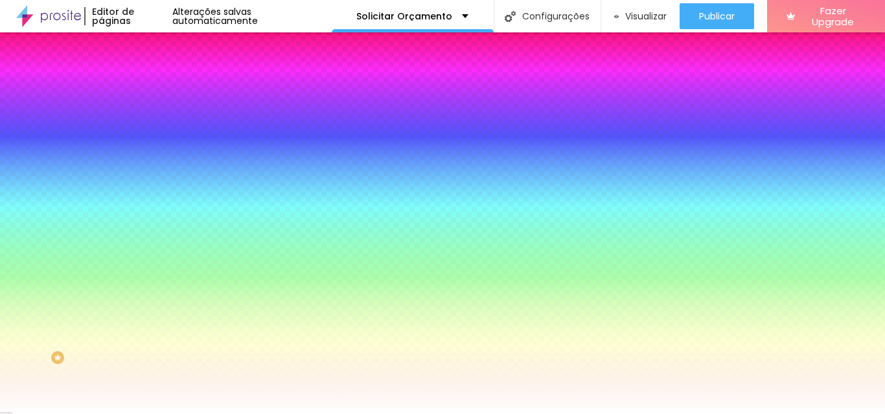
click at [149, 124] on div at bounding box center [223, 124] width 149 height 0
drag, startPoint x: 82, startPoint y: 167, endPoint x: 67, endPoint y: 275, distance: 109.2
click at [149, 275] on div "Editar Coluna Conteúdo Estilo Avançado Cor de fundo Voltar ao padrão #2C1111 0 …" at bounding box center [223, 223] width 149 height 382
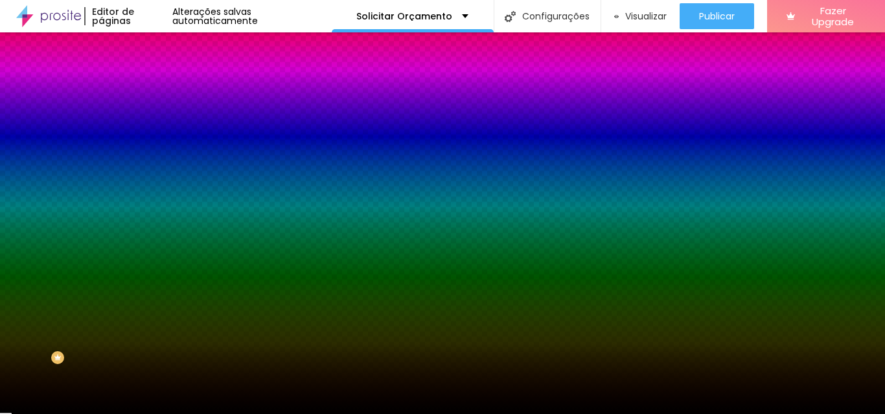
type input "#000000"
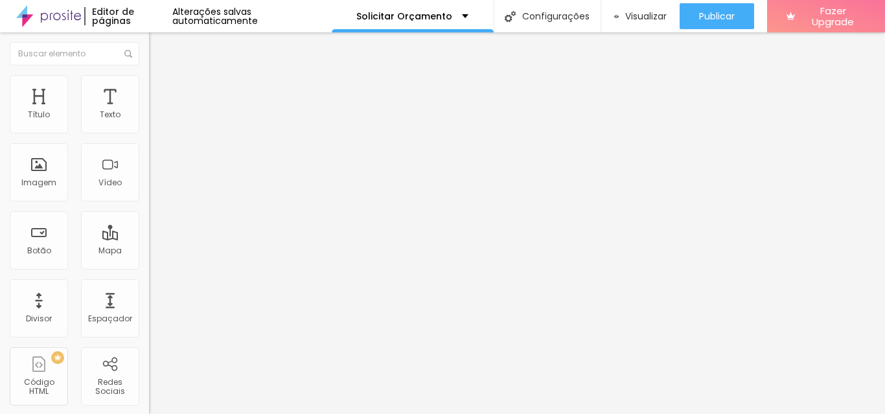
click at [149, 84] on li "Estilo" at bounding box center [223, 81] width 149 height 13
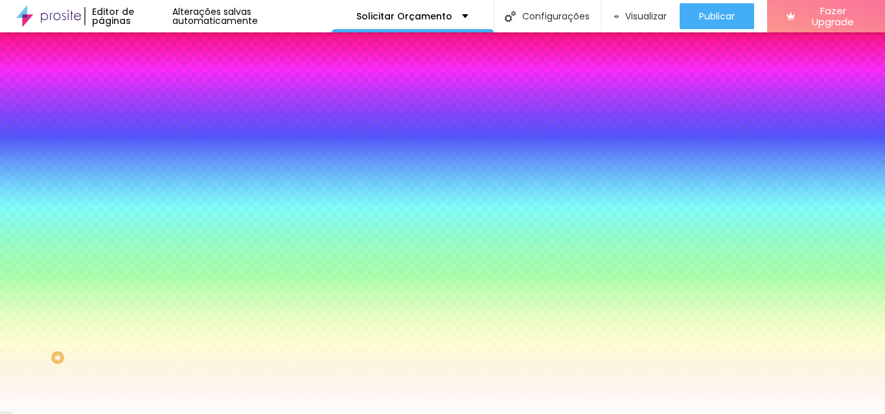
click at [149, 124] on div at bounding box center [223, 124] width 149 height 0
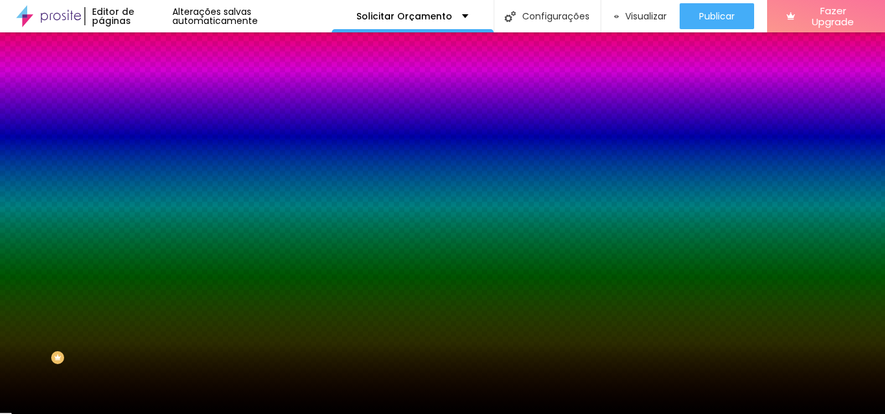
type input "#000000"
drag, startPoint x: 84, startPoint y: 159, endPoint x: 86, endPoint y: 275, distance: 116.0
click at [149, 275] on div "Editar Coluna Conteúdo Estilo Avançado Cor de fundo Voltar ao padrão #000000 0 …" at bounding box center [223, 223] width 149 height 382
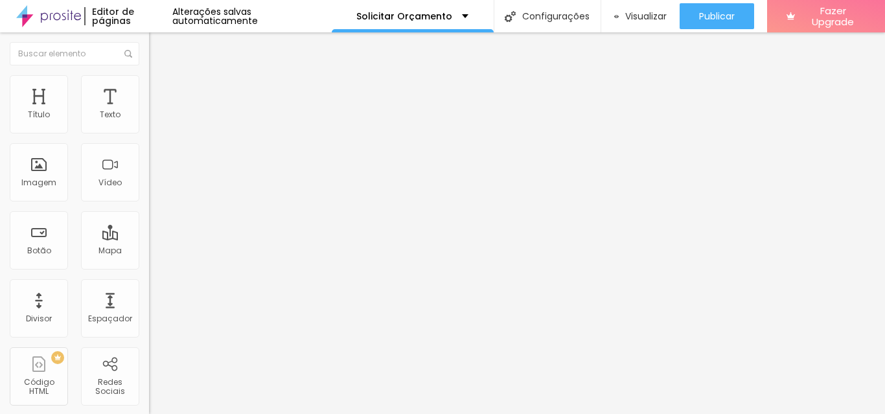
click at [149, 86] on li "Estilo" at bounding box center [223, 81] width 149 height 13
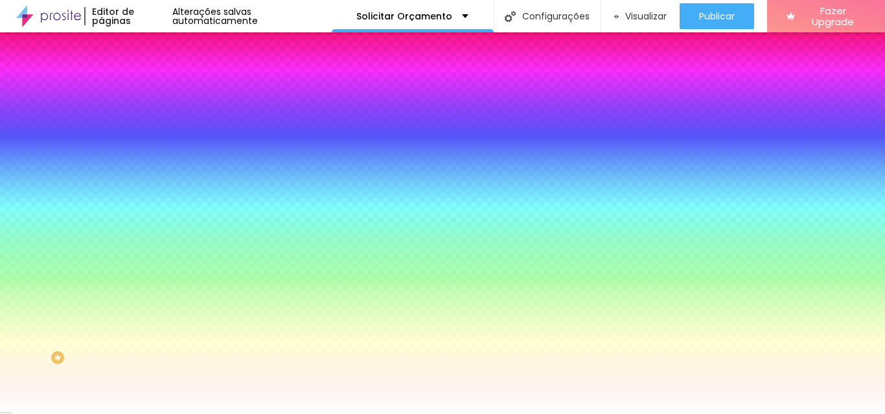
click at [149, 124] on div at bounding box center [223, 124] width 149 height 0
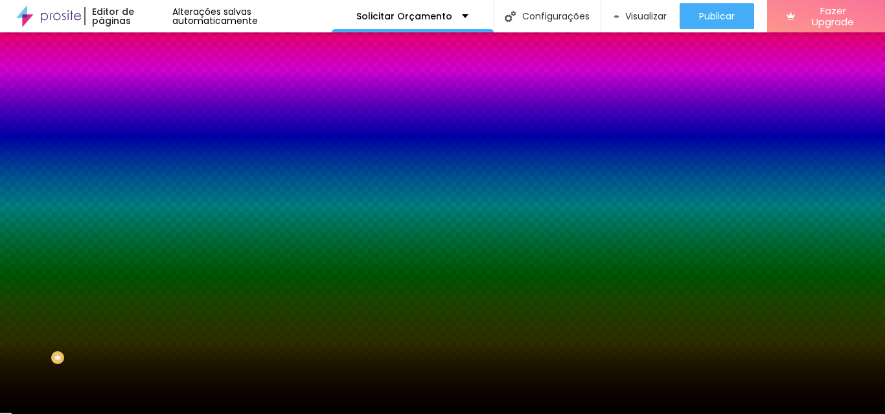
type input "#000000"
drag, startPoint x: 82, startPoint y: 159, endPoint x: 75, endPoint y: 285, distance: 126.6
click at [149, 285] on div "Editar Coluna Conteúdo Estilo Avançado Cor de fundo Voltar ao padrão #000000 0 …" at bounding box center [223, 223] width 149 height 382
click at [149, 295] on div "Editar Coluna Conteúdo Estilo Avançado Cor de fundo Voltar ao padrão #000000 0 …" at bounding box center [223, 223] width 149 height 382
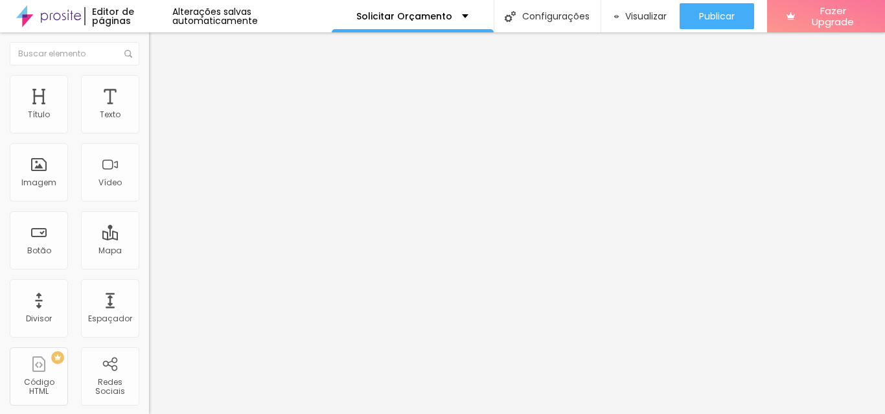
click at [161, 89] on span "Avançado" at bounding box center [182, 83] width 43 height 11
type input "1"
type input "0"
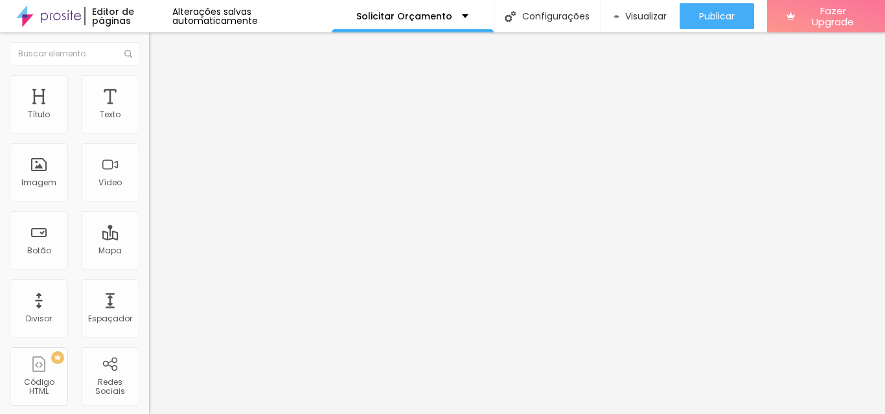
drag, startPoint x: 34, startPoint y: 129, endPoint x: 21, endPoint y: 128, distance: 13.0
type input "0"
click at [149, 238] on input "range" at bounding box center [191, 243] width 84 height 10
click at [149, 80] on img at bounding box center [155, 81] width 12 height 12
type input "0"
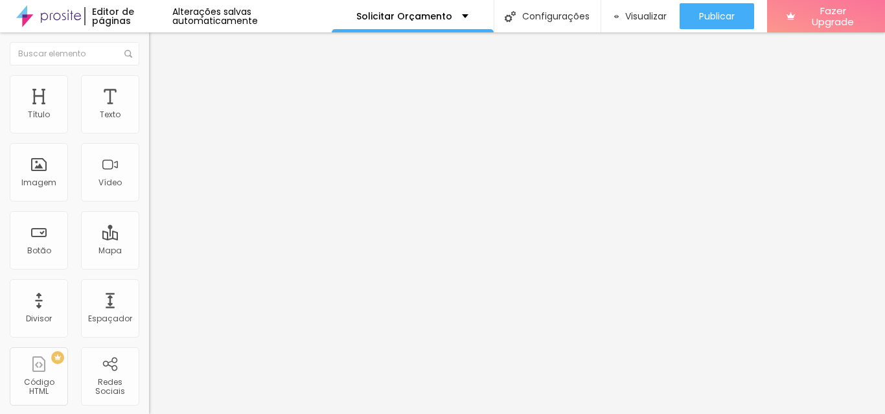
type input "0"
drag, startPoint x: 36, startPoint y: 129, endPoint x: 21, endPoint y: 128, distance: 14.9
type input "0"
click at [149, 238] on input "range" at bounding box center [191, 243] width 84 height 10
click at [149, 75] on li "Avançado" at bounding box center [223, 81] width 149 height 13
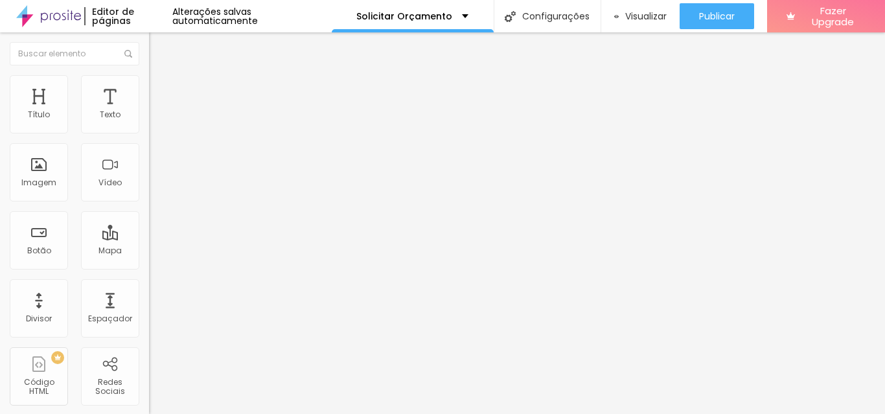
type input "0"
drag, startPoint x: 36, startPoint y: 129, endPoint x: 17, endPoint y: 128, distance: 18.8
type input "0"
click at [149, 238] on input "range" at bounding box center [191, 243] width 84 height 10
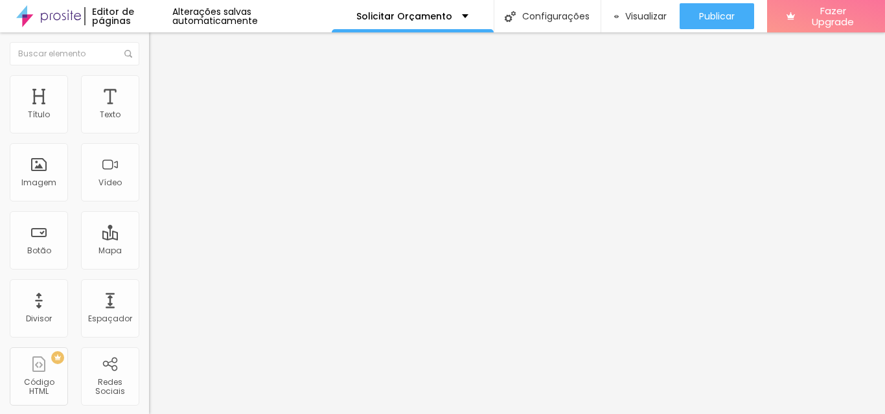
click at [149, 270] on div "Editar Texto Estilo Avançado Tipografia Voltar ao padrão Sombra DESATIVADO Volt…" at bounding box center [223, 223] width 149 height 382
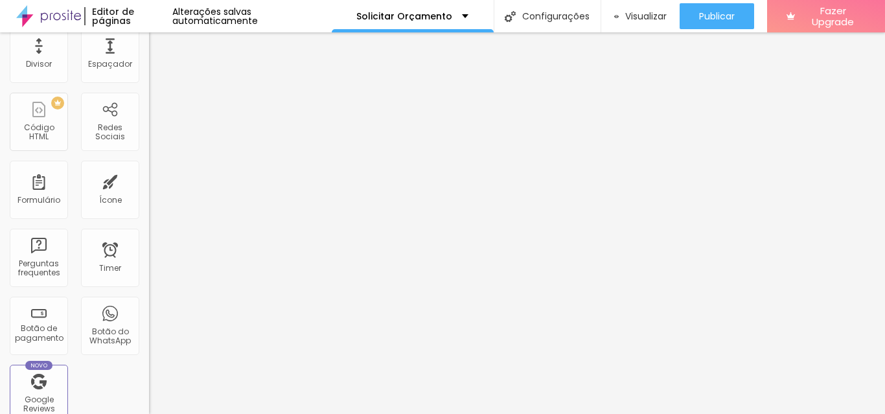
scroll to position [262, 0]
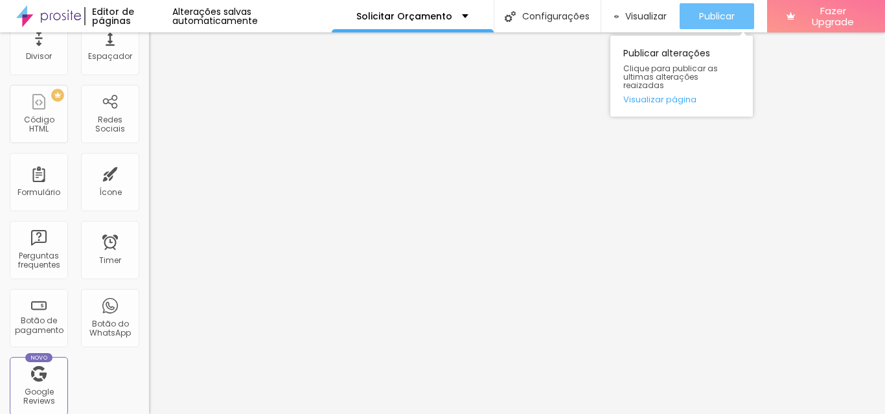
click at [731, 12] on span "Publicar" at bounding box center [717, 16] width 36 height 10
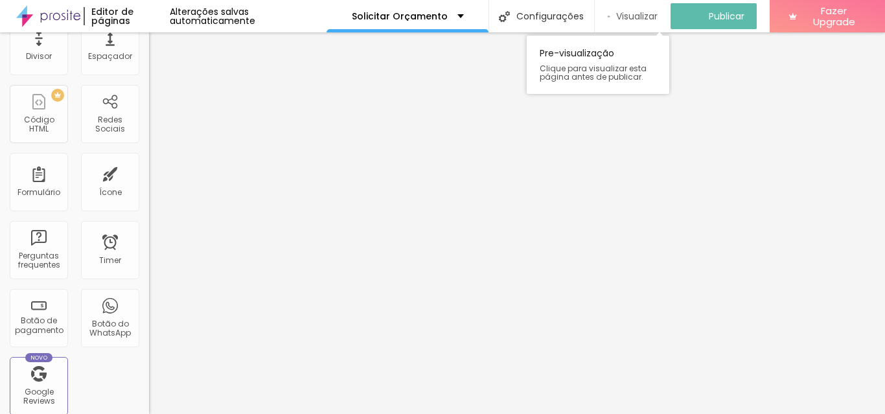
click at [637, 14] on span "Visualizar" at bounding box center [636, 16] width 41 height 10
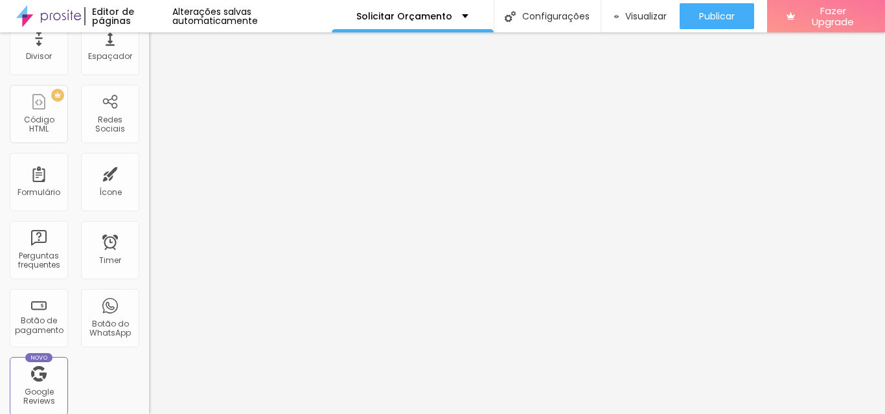
scroll to position [0, 0]
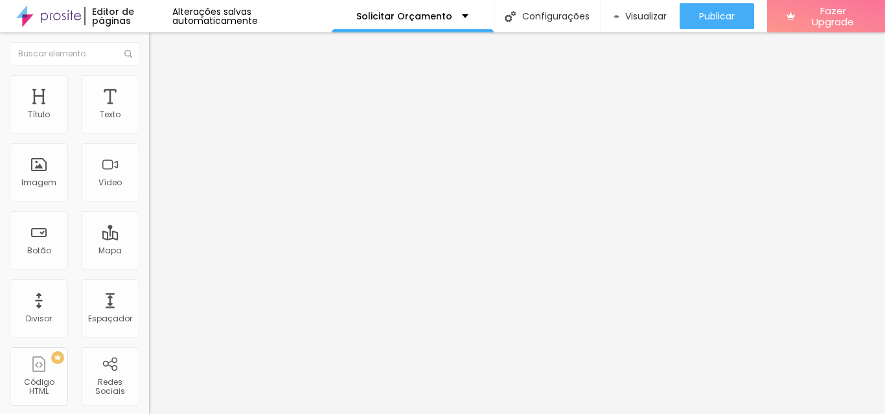
click at [149, 267] on input "https://https://shopee.com.br/Caderno-de-Assinaturas-15-anos-i.416363350.226935…" at bounding box center [227, 260] width 156 height 13
paste input "text"
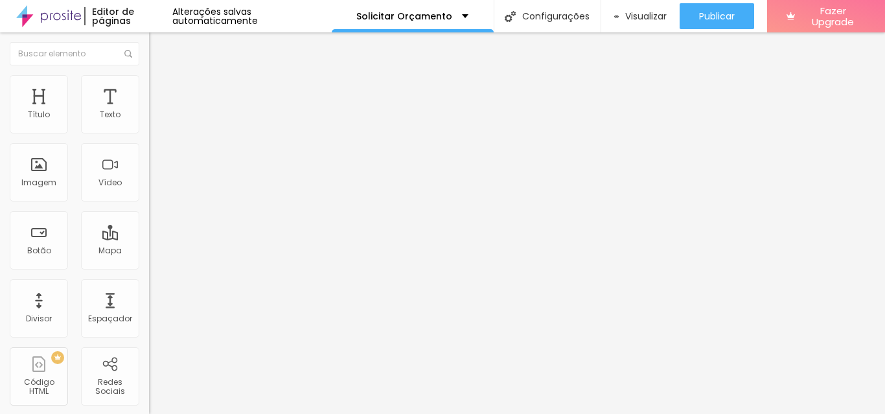
type input "https://shopee.com.br/Caderno-de-Assinaturas-15-anos-i.416363350.22693505562"
click at [149, 321] on div "Editar Botão Conteúdo Estilo Avançado Texto Comprar agora Alinhamento Tamanho N…" at bounding box center [223, 223] width 149 height 382
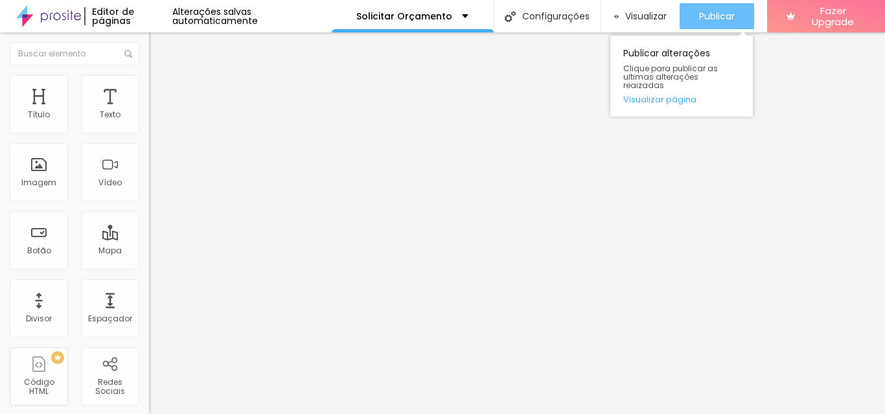
click at [712, 17] on span "Publicar" at bounding box center [717, 16] width 36 height 10
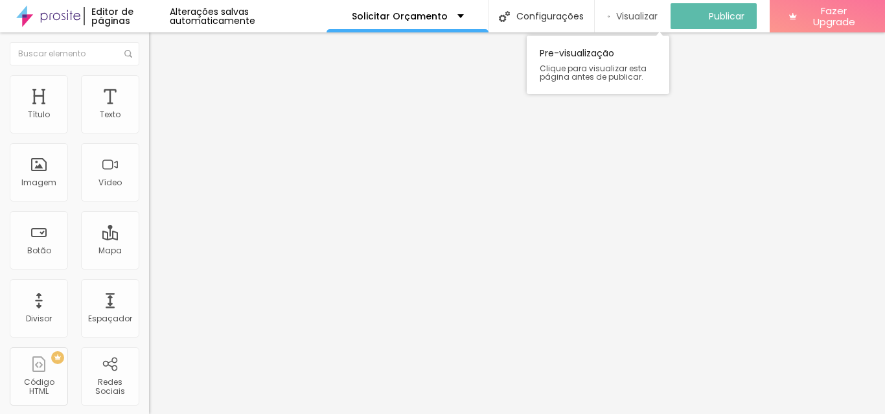
click at [625, 17] on span "Visualizar" at bounding box center [636, 16] width 41 height 10
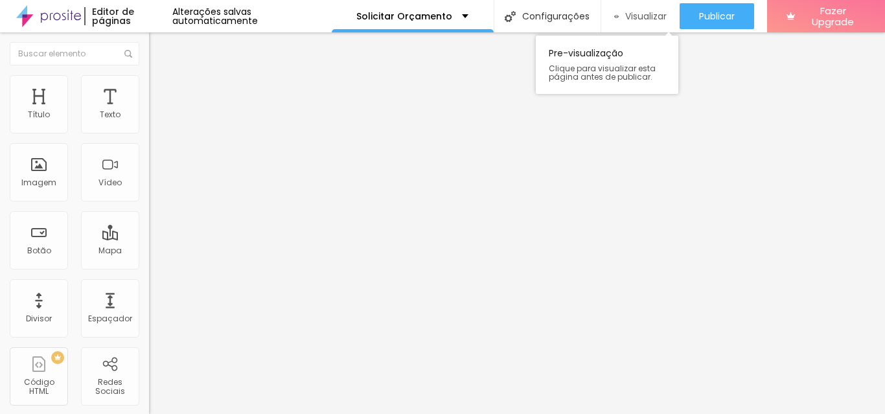
click at [625, 16] on span "Visualizar" at bounding box center [645, 16] width 41 height 10
click at [658, 6] on div "Visualizar" at bounding box center [640, 16] width 53 height 26
click at [149, 56] on button "Editar Título" at bounding box center [223, 47] width 149 height 30
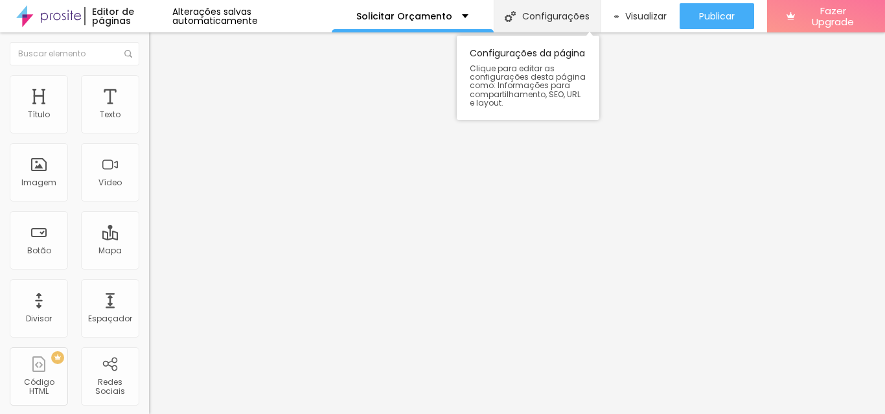
click at [558, 16] on div "Configurações" at bounding box center [547, 16] width 107 height 32
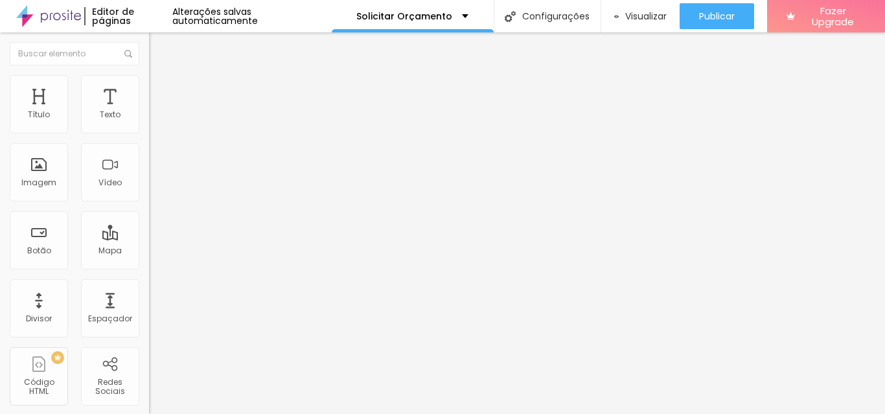
click at [447, 14] on div "Solicitar Orçamento" at bounding box center [412, 16] width 112 height 9
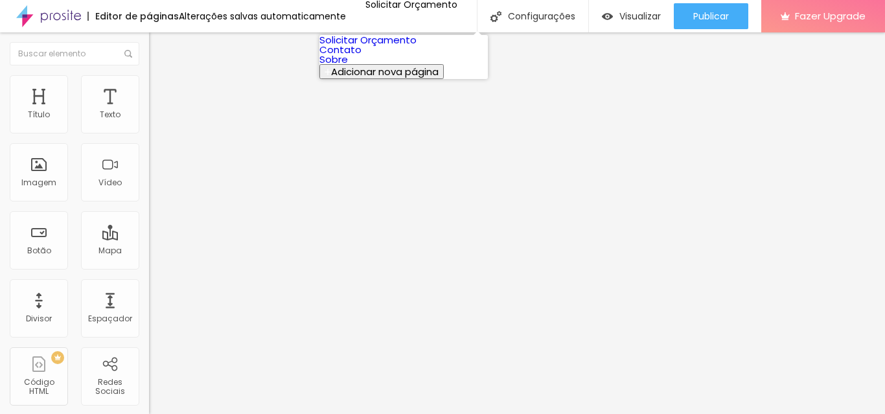
click at [416, 47] on link "Solicitar Orçamento" at bounding box center [367, 40] width 97 height 14
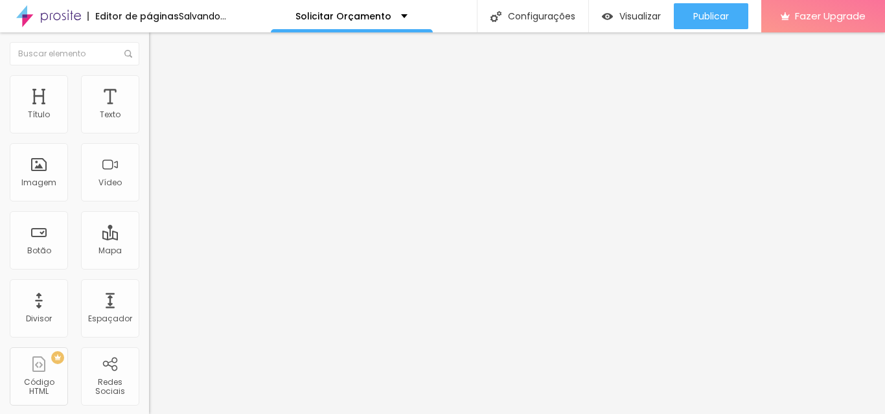
click at [149, 111] on span "Trocar imagem" at bounding box center [184, 105] width 71 height 11
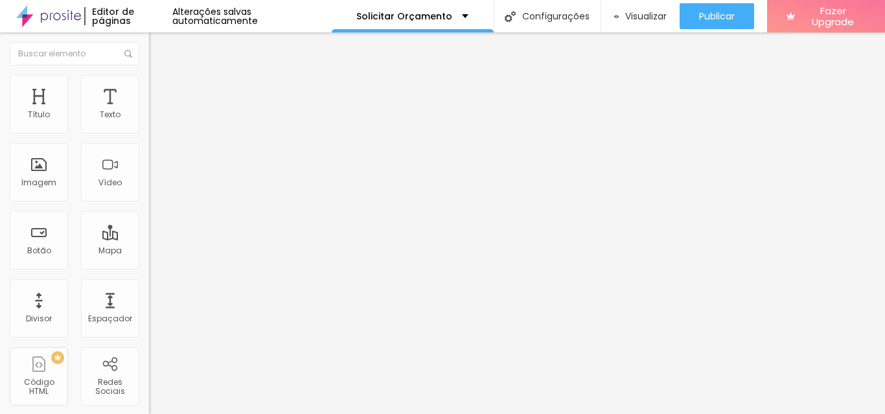
drag, startPoint x: 589, startPoint y: 224, endPoint x: 671, endPoint y: 271, distance: 94.4
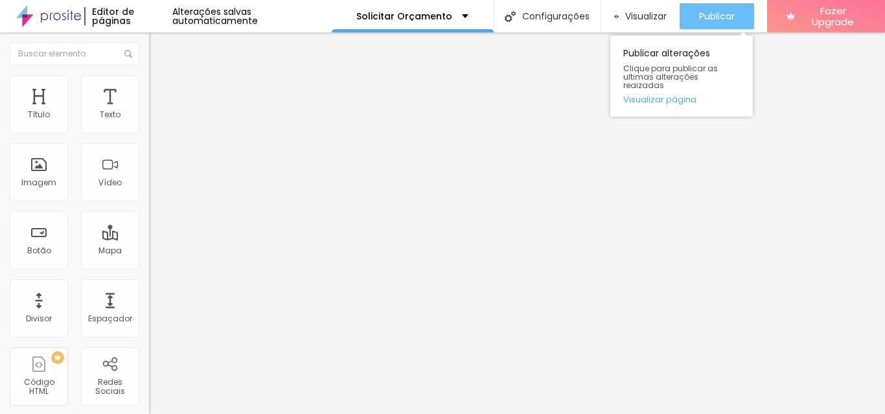
click at [705, 17] on span "Publicar" at bounding box center [717, 16] width 36 height 10
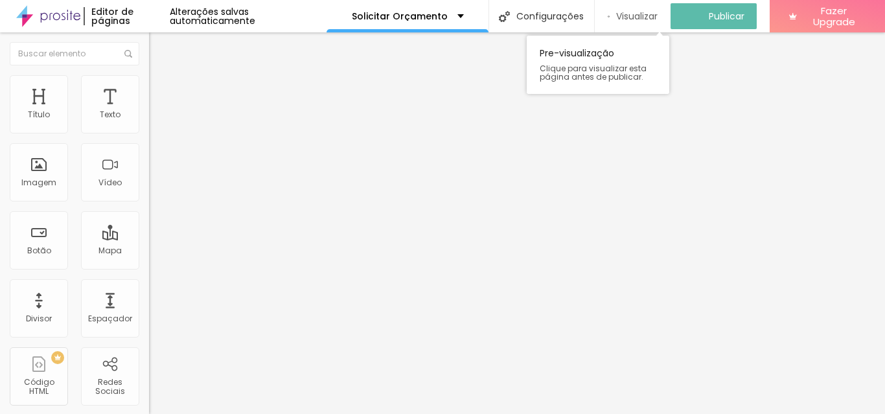
click at [650, 12] on span "Visualizar" at bounding box center [636, 16] width 41 height 10
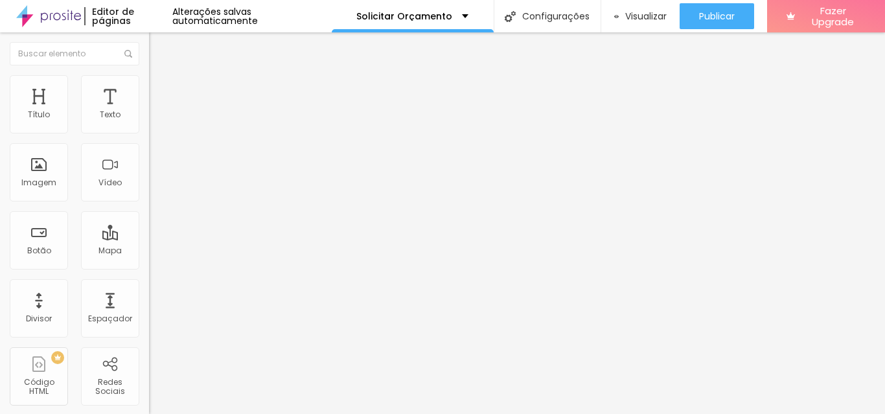
type input "17"
type input "19"
type input "20"
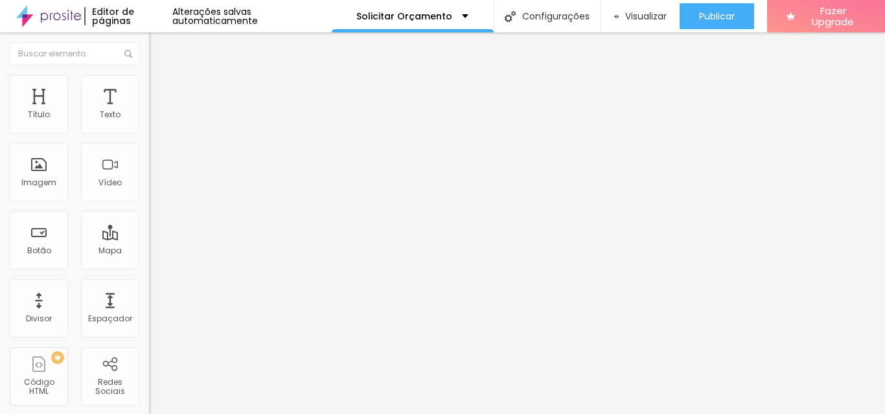
type input "20"
drag, startPoint x: 56, startPoint y: 127, endPoint x: 71, endPoint y: 129, distance: 14.4
click at [149, 238] on input "range" at bounding box center [191, 243] width 84 height 10
type input "23"
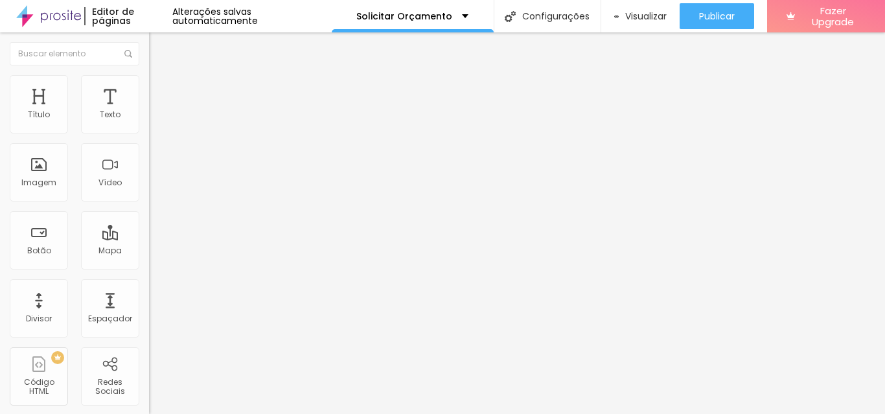
type input "24"
type input "25"
type input "26"
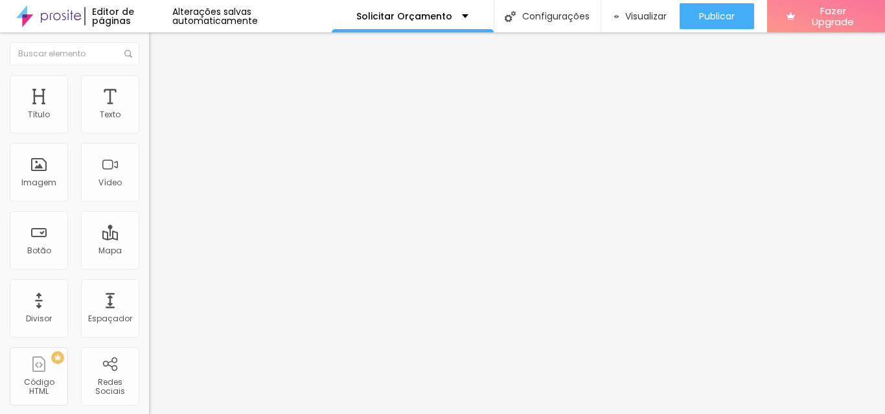
type input "26"
drag, startPoint x: 73, startPoint y: 126, endPoint x: 91, endPoint y: 126, distance: 18.1
click at [149, 238] on input "range" at bounding box center [191, 243] width 84 height 10
type input "25"
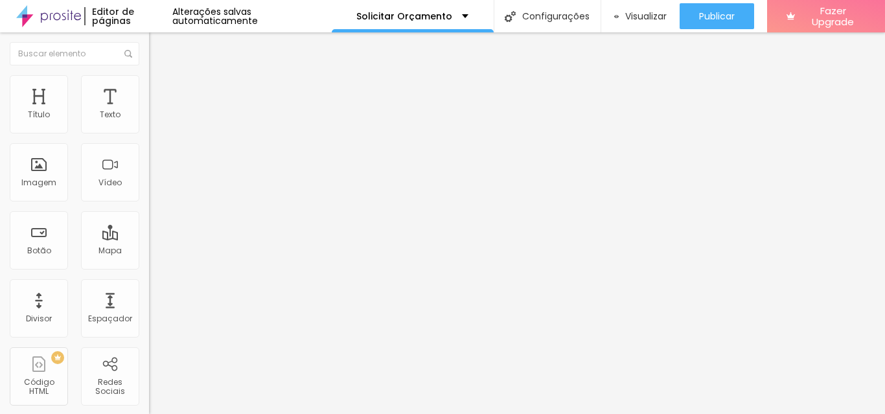
type input "24"
type input "23"
type input "22"
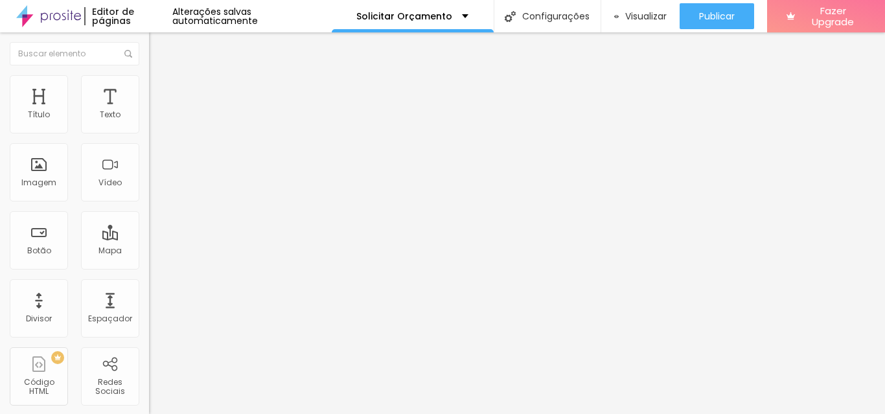
type input "22"
type input "21"
type input "20"
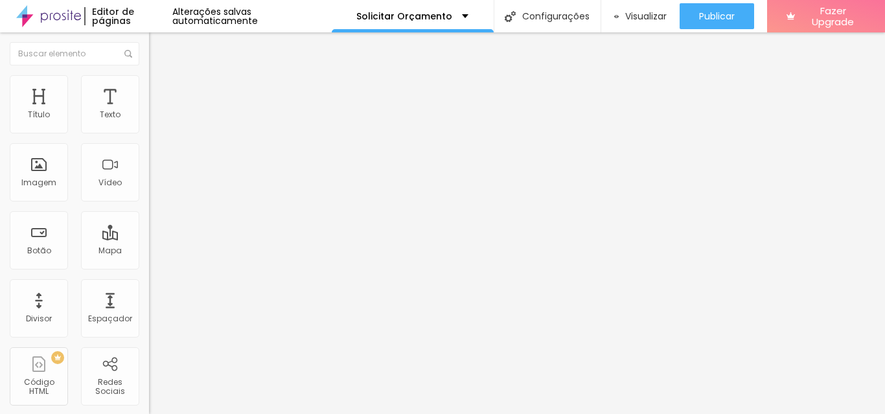
type input "19"
type input "22"
type input "28"
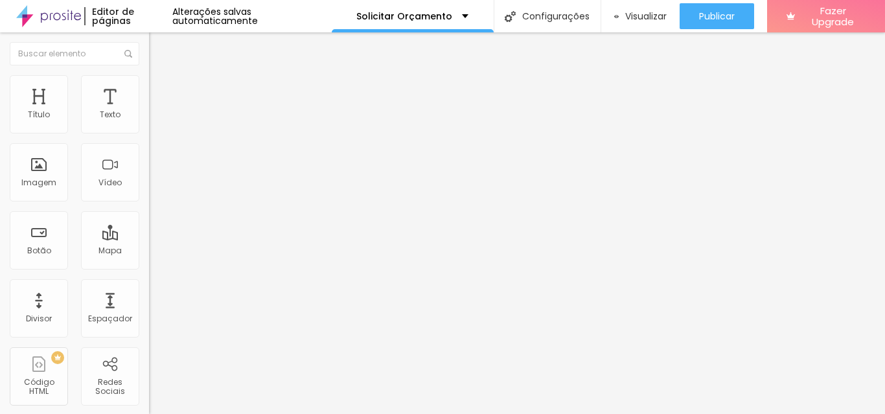
type input "28"
drag, startPoint x: 86, startPoint y: 126, endPoint x: 95, endPoint y: 126, distance: 9.1
click at [149, 238] on input "range" at bounding box center [191, 243] width 84 height 10
type input "27"
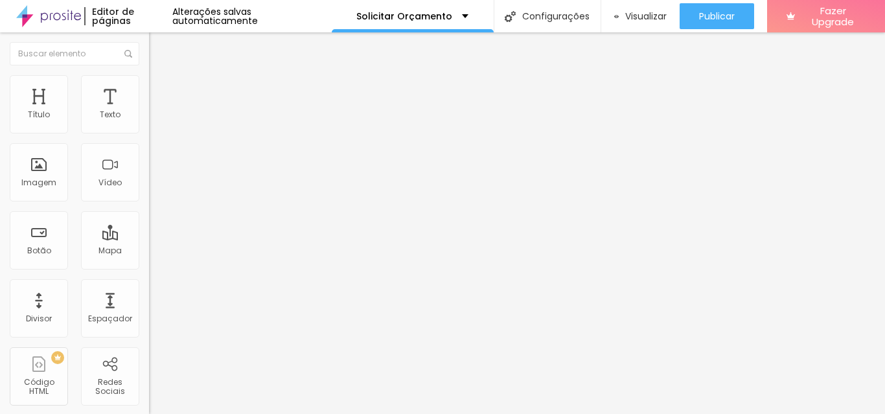
type input "22"
drag, startPoint x: 91, startPoint y: 126, endPoint x: 75, endPoint y: 127, distance: 16.2
click at [149, 238] on input "range" at bounding box center [191, 243] width 84 height 10
type input "20"
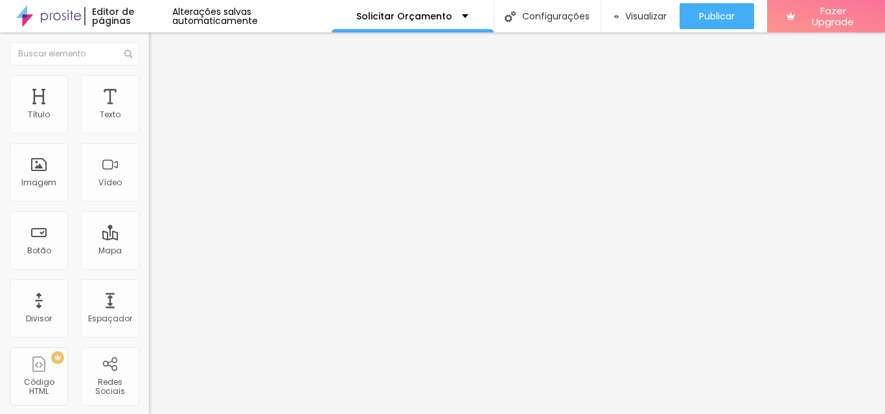
type input "20"
type input "19"
drag, startPoint x: 75, startPoint y: 127, endPoint x: 66, endPoint y: 126, distance: 9.1
click at [149, 238] on input "range" at bounding box center [191, 243] width 84 height 10
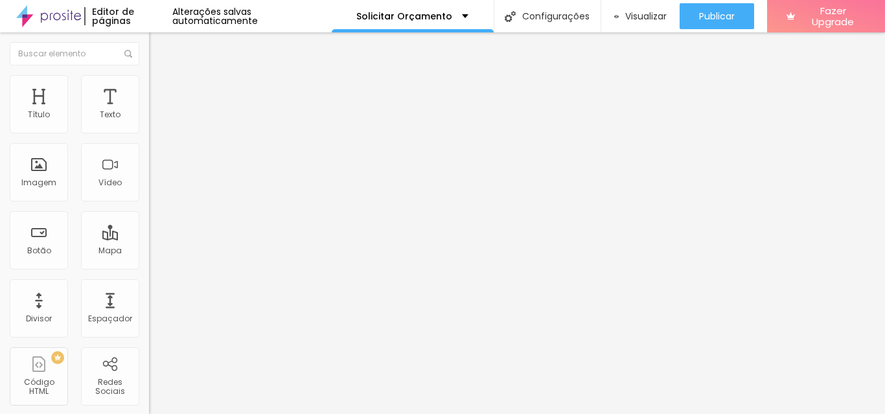
type input "16"
type input "15"
drag, startPoint x: 66, startPoint y: 126, endPoint x: 54, endPoint y: 124, distance: 11.8
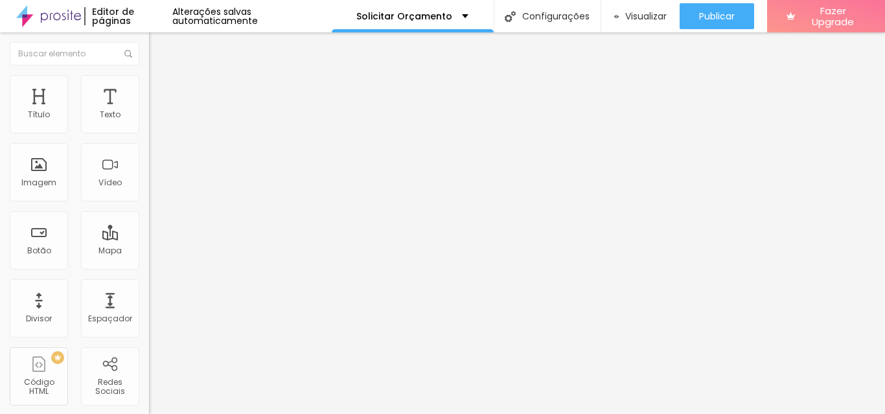
type input "15"
click at [149, 238] on input "range" at bounding box center [191, 243] width 84 height 10
type input "15"
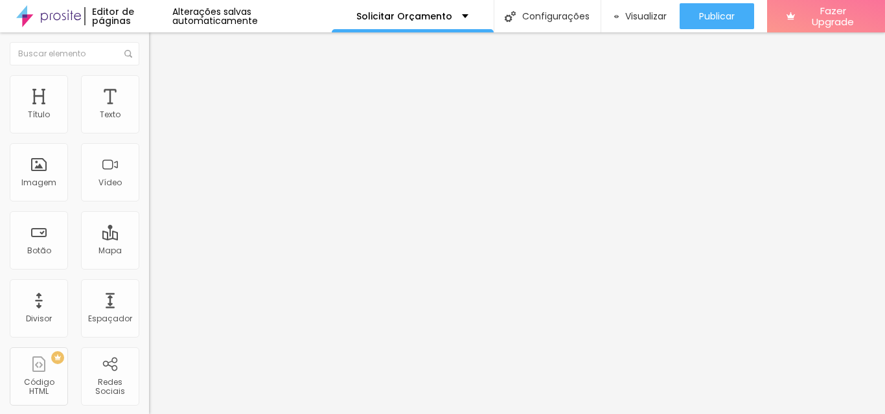
click at [149, 238] on input "range" at bounding box center [191, 243] width 84 height 10
type input "15"
click at [149, 238] on input "range" at bounding box center [191, 243] width 84 height 10
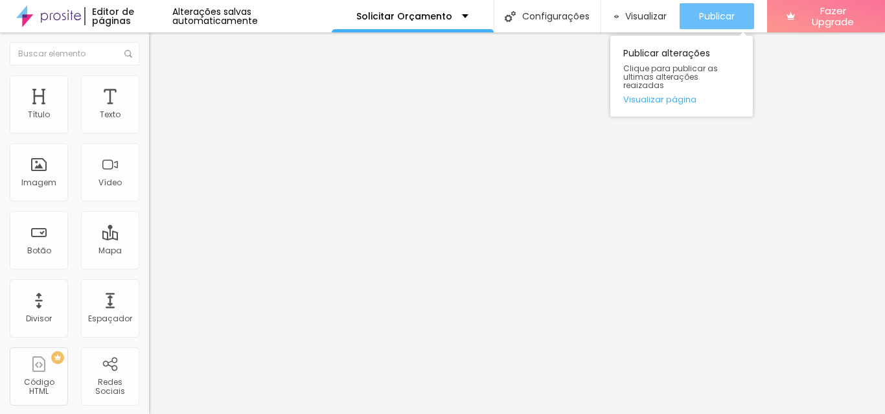
click at [715, 19] on span "Publicar" at bounding box center [717, 16] width 36 height 10
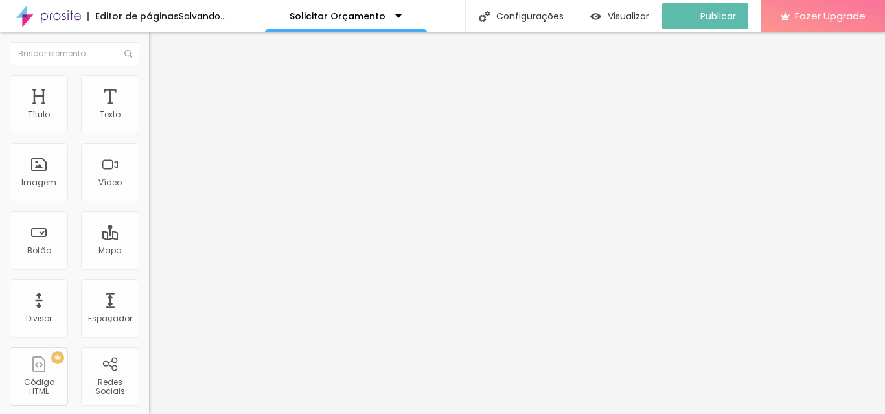
click at [159, 47] on img "button" at bounding box center [164, 47] width 10 height 10
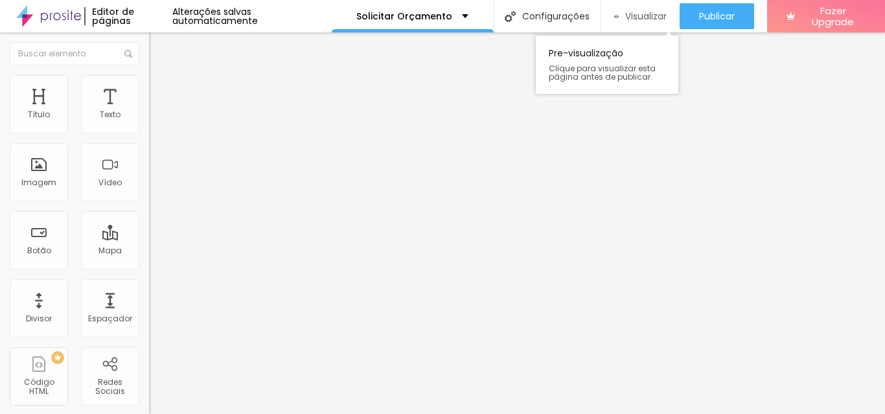
click at [634, 11] on span "Visualizar" at bounding box center [645, 16] width 41 height 10
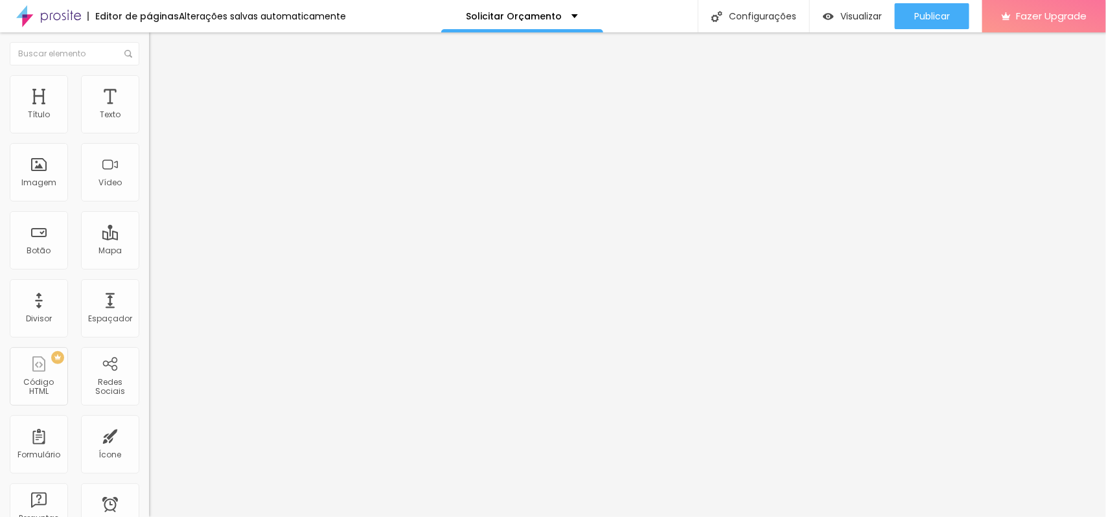
click at [149, 75] on img at bounding box center [155, 81] width 12 height 12
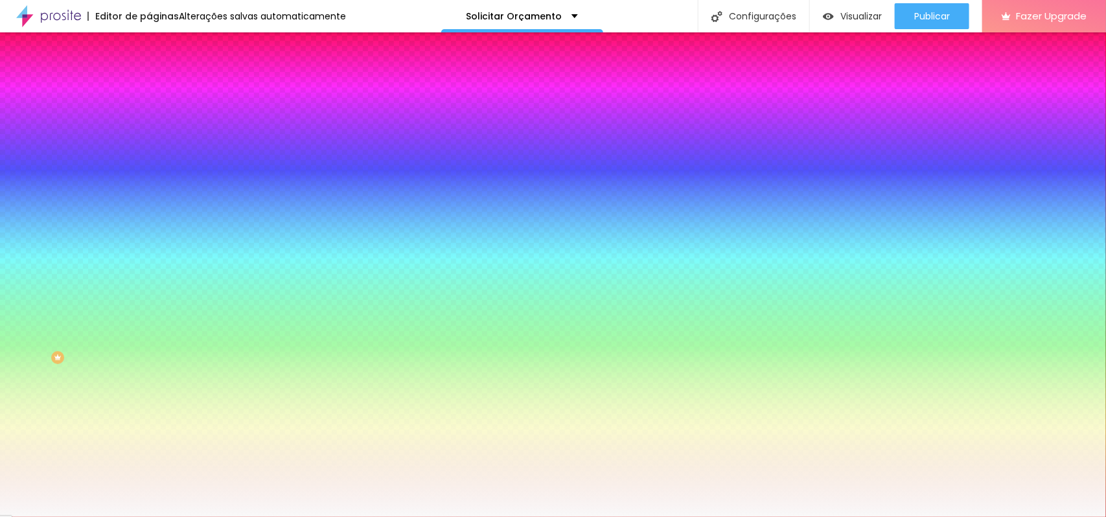
click at [149, 88] on li "Avançado" at bounding box center [223, 94] width 149 height 13
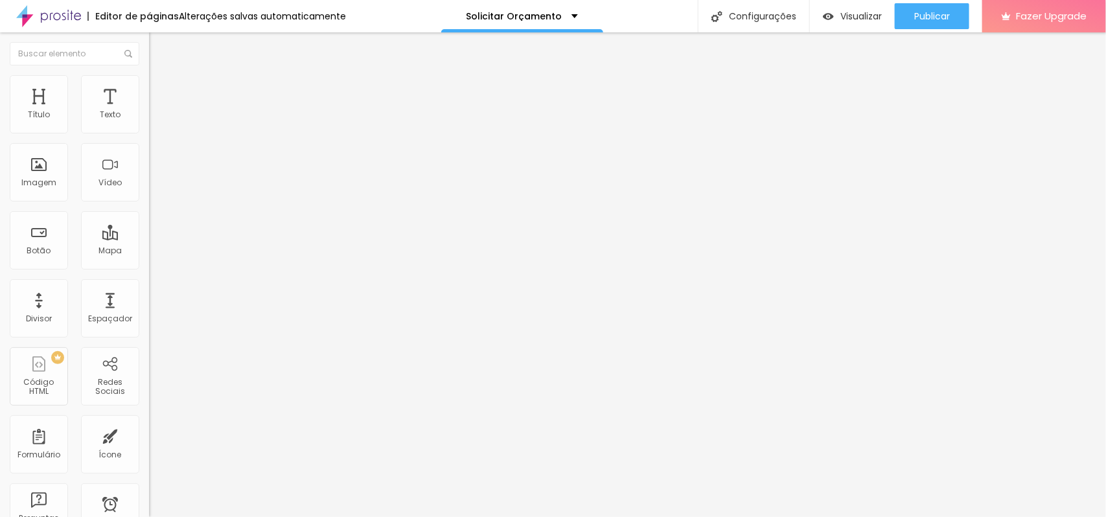
click at [149, 84] on li "Estilo" at bounding box center [223, 81] width 149 height 13
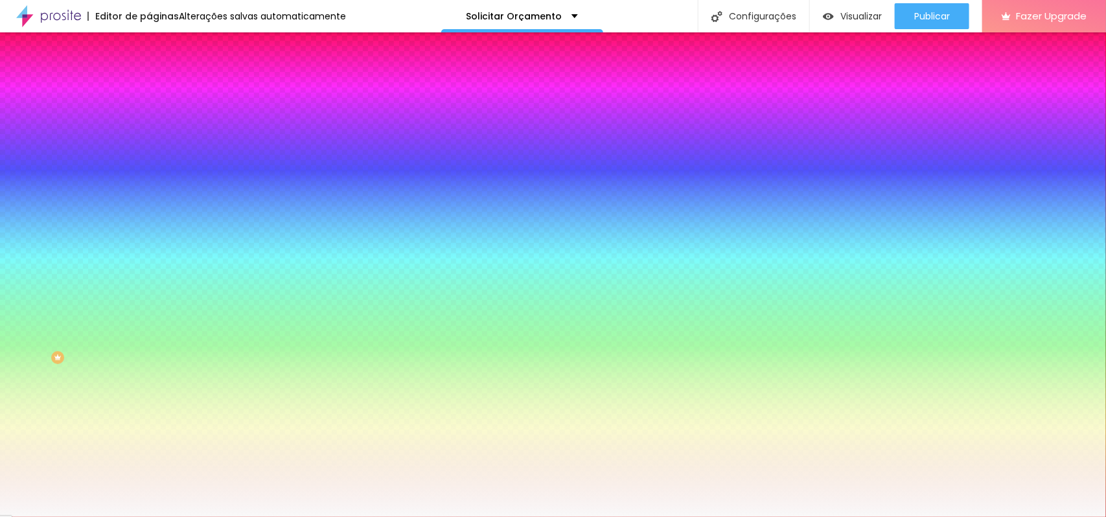
click at [149, 176] on div at bounding box center [223, 176] width 149 height 0
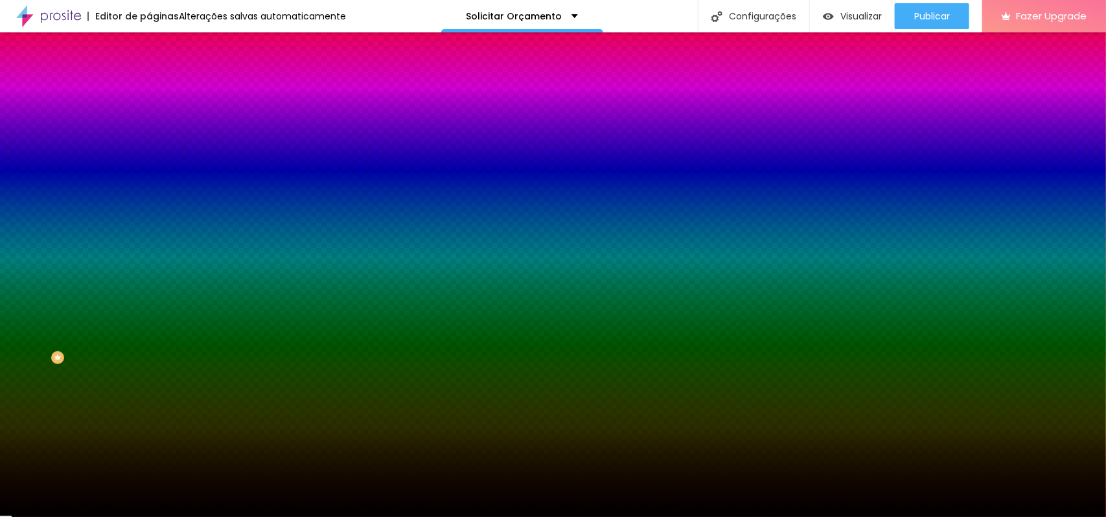
type input "#000000"
click at [149, 379] on div "Editar Seção Conteúdo Estilo Avançado Imagem de fundo Adicionar imagem Efeito d…" at bounding box center [223, 274] width 149 height 485
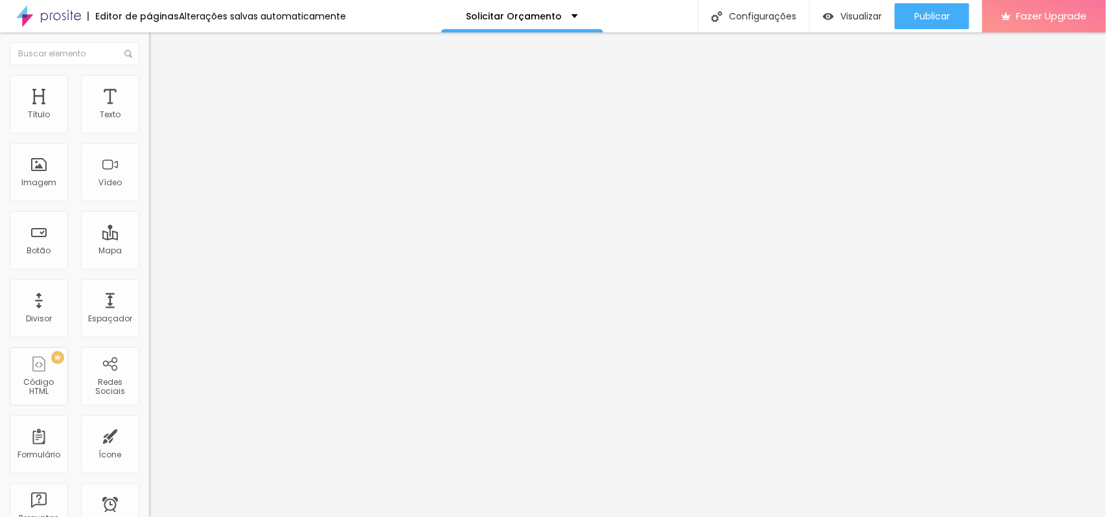
click at [149, 88] on img at bounding box center [155, 94] width 12 height 12
click at [149, 80] on img at bounding box center [155, 81] width 12 height 12
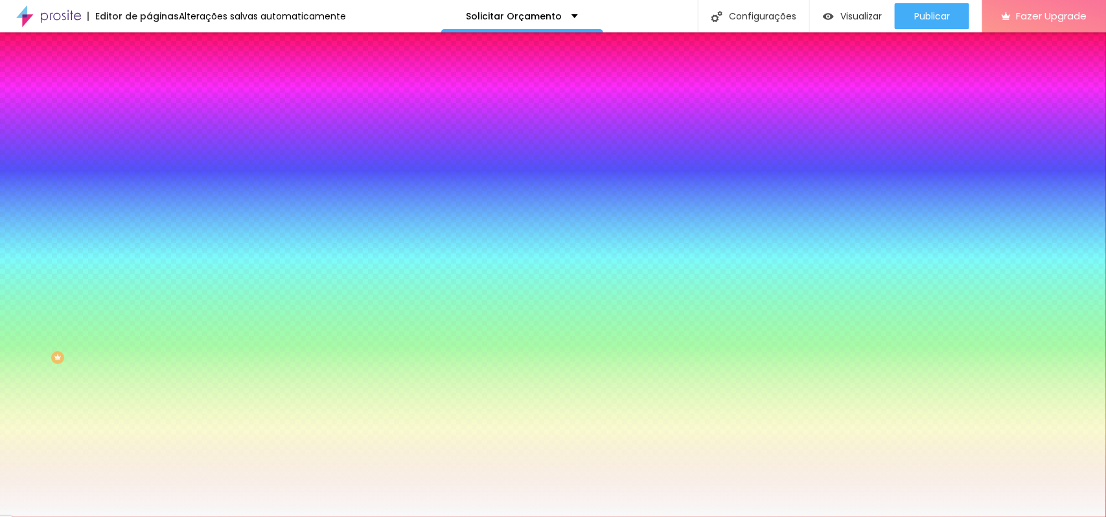
click at [149, 176] on div at bounding box center [223, 176] width 149 height 0
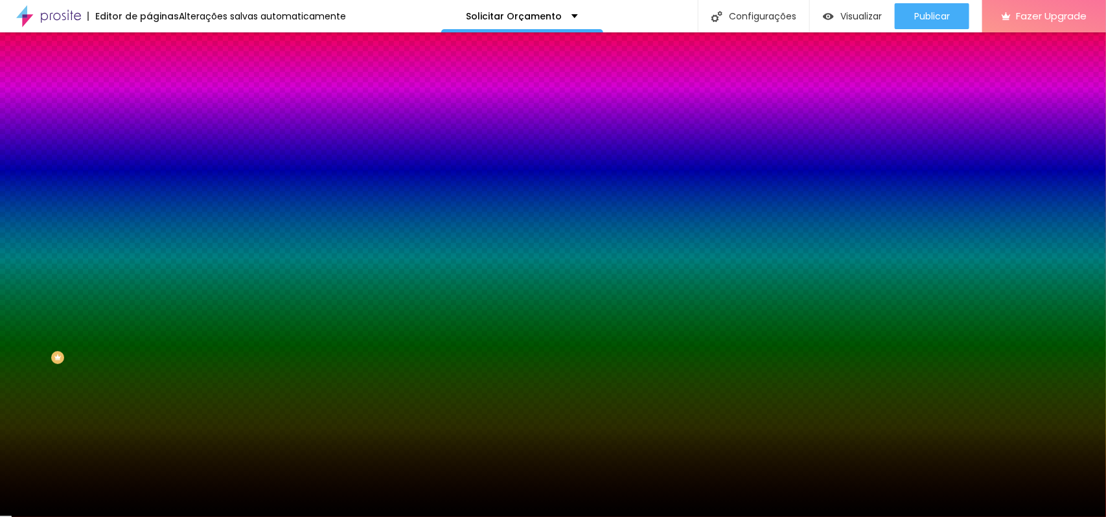
drag, startPoint x: 84, startPoint y: 387, endPoint x: 82, endPoint y: 402, distance: 15.0
click at [149, 402] on div "Editar Seção Conteúdo Estilo Avançado Imagem de fundo Adicionar imagem Efeito d…" at bounding box center [223, 274] width 149 height 485
type input "#000000"
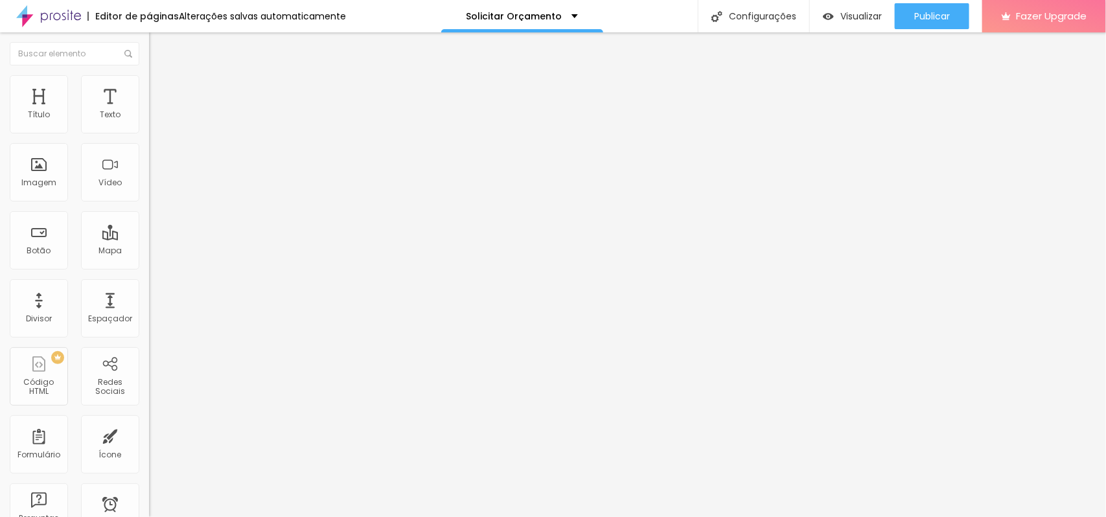
click at [149, 89] on ul "Conteúdo Estilo Avançado" at bounding box center [223, 81] width 149 height 39
click at [149, 81] on img at bounding box center [155, 81] width 12 height 12
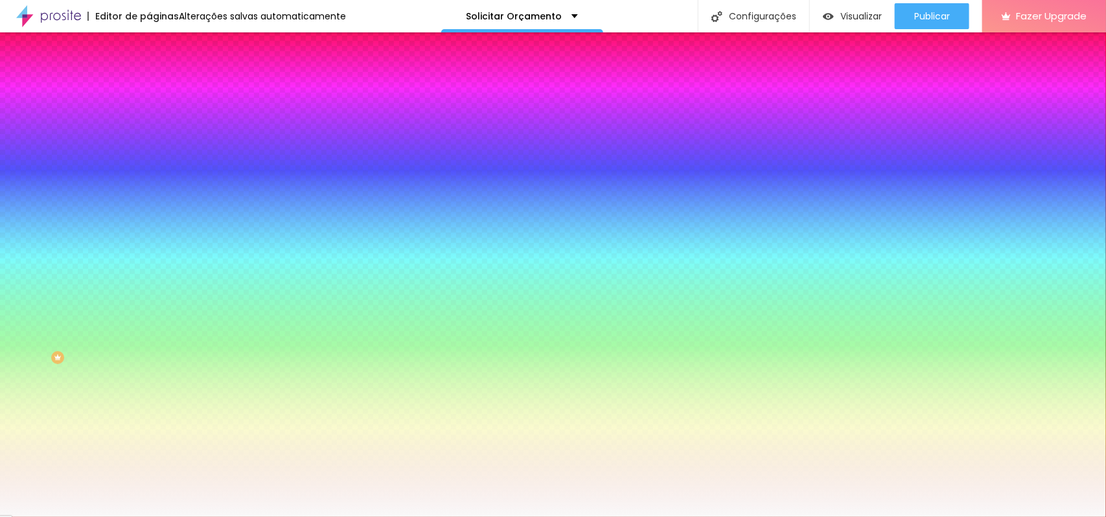
click at [149, 176] on div at bounding box center [223, 176] width 149 height 0
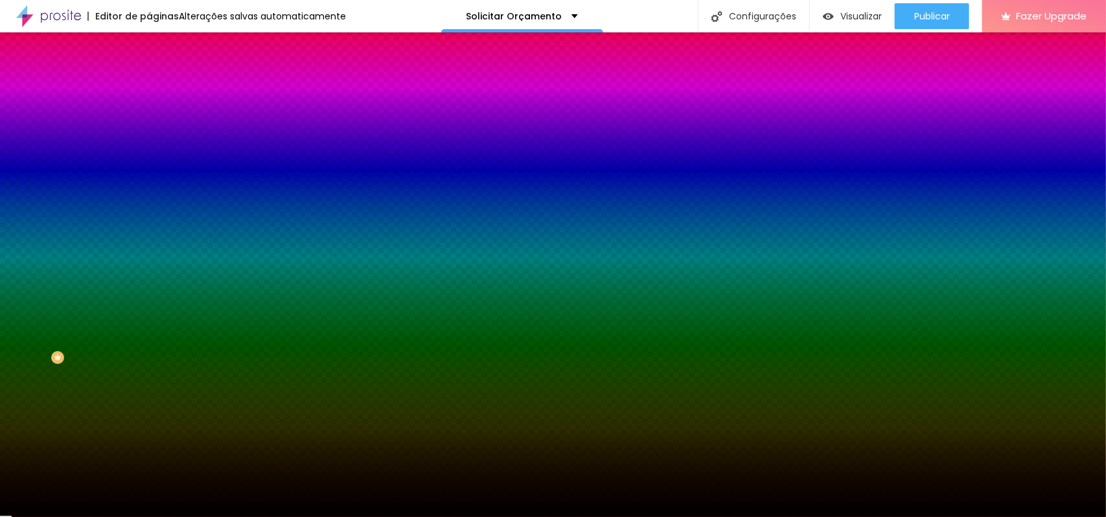
drag, startPoint x: 78, startPoint y: 264, endPoint x: 75, endPoint y: 393, distance: 129.0
click at [149, 393] on div "Editar Seção Conteúdo Estilo Avançado Imagem de fundo Adicionar imagem Efeito d…" at bounding box center [223, 274] width 149 height 485
type input "#000000"
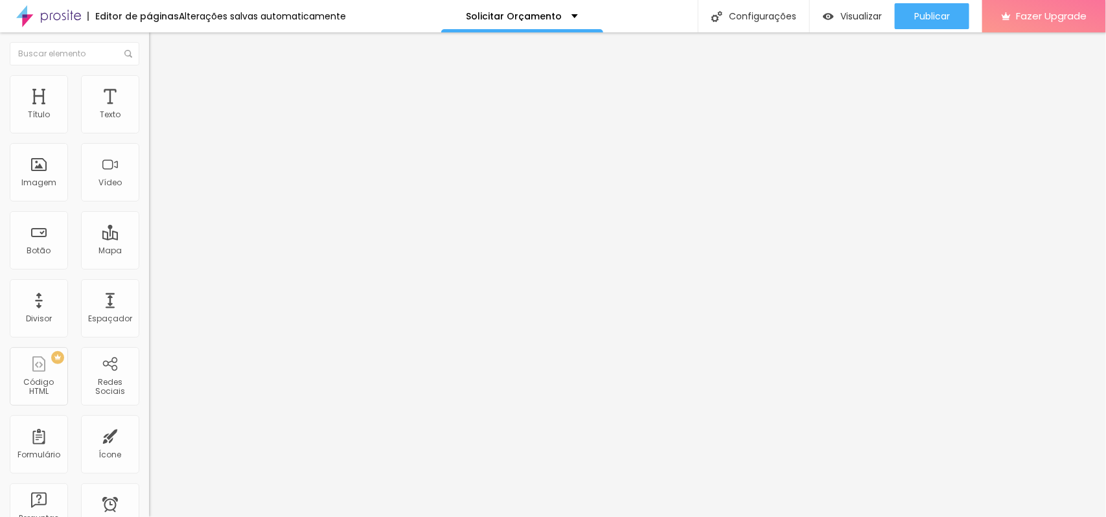
click at [149, 86] on li "Estilo" at bounding box center [223, 81] width 149 height 13
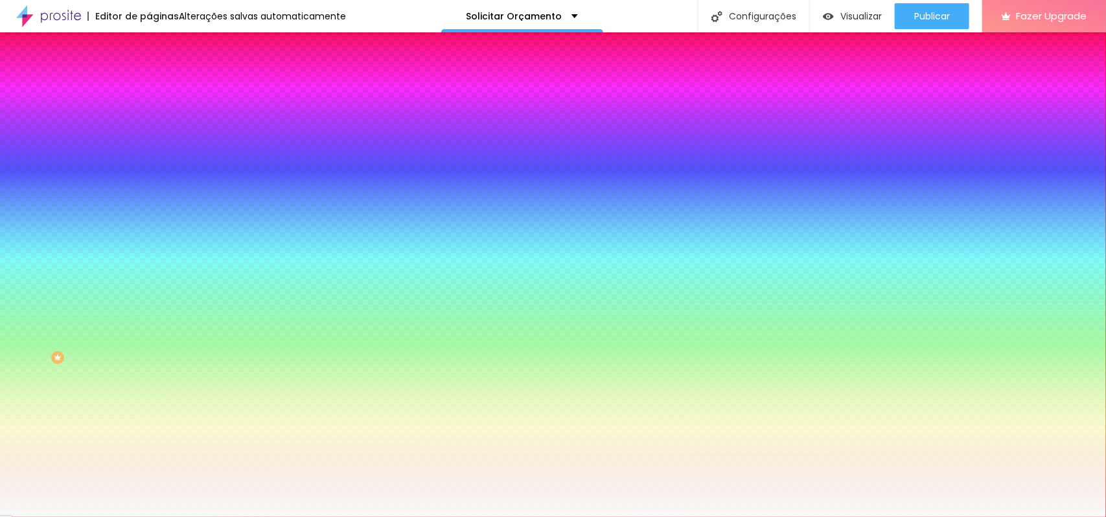
click at [149, 176] on div at bounding box center [223, 176] width 149 height 0
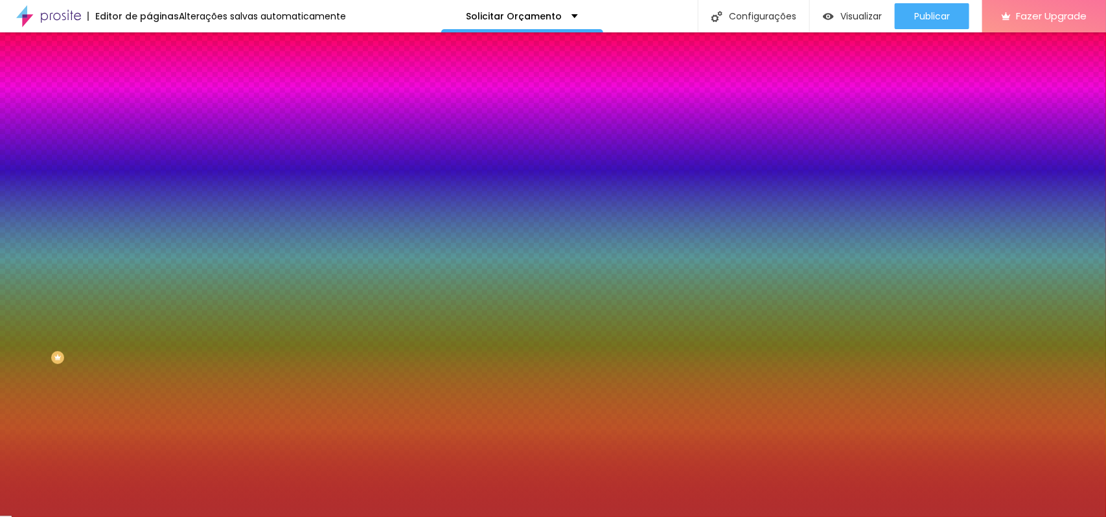
drag, startPoint x: 82, startPoint y: 282, endPoint x: 81, endPoint y: 371, distance: 89.4
click at [149, 371] on div "Editar Seção Conteúdo Estilo Avançado Imagem de fundo Adicionar imagem Efeito d…" at bounding box center [223, 274] width 149 height 485
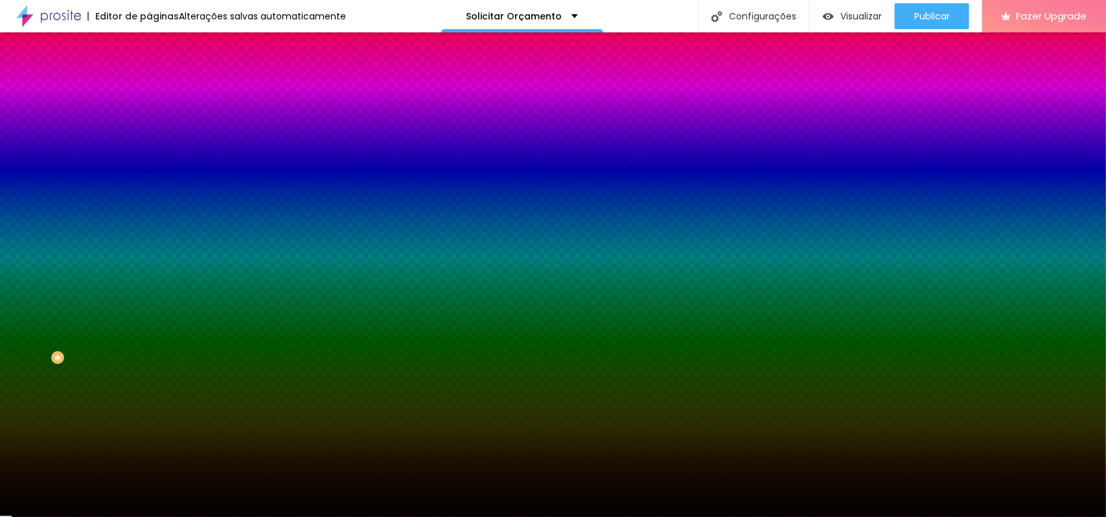
type input "#000000"
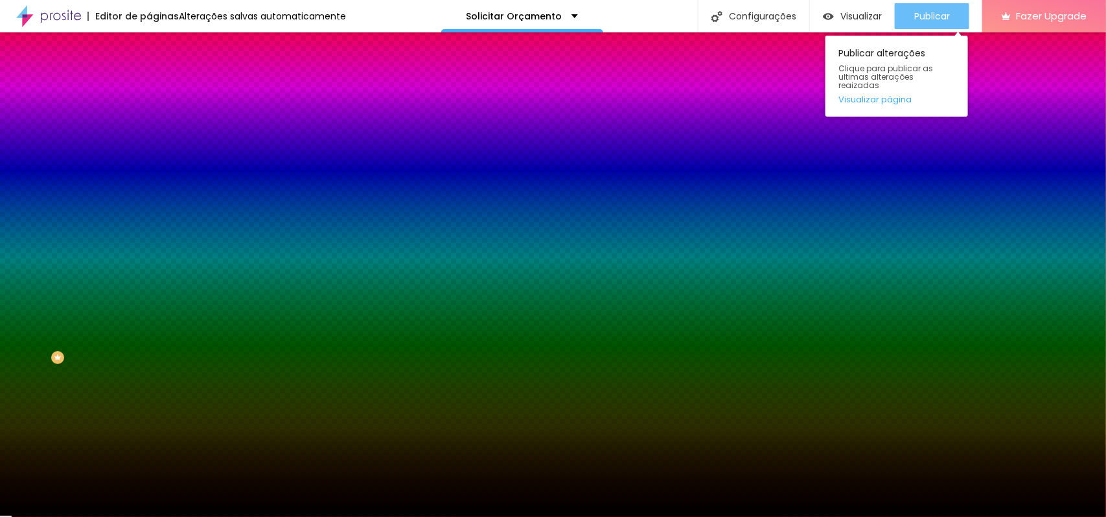
click at [884, 15] on span "Publicar" at bounding box center [932, 16] width 36 height 10
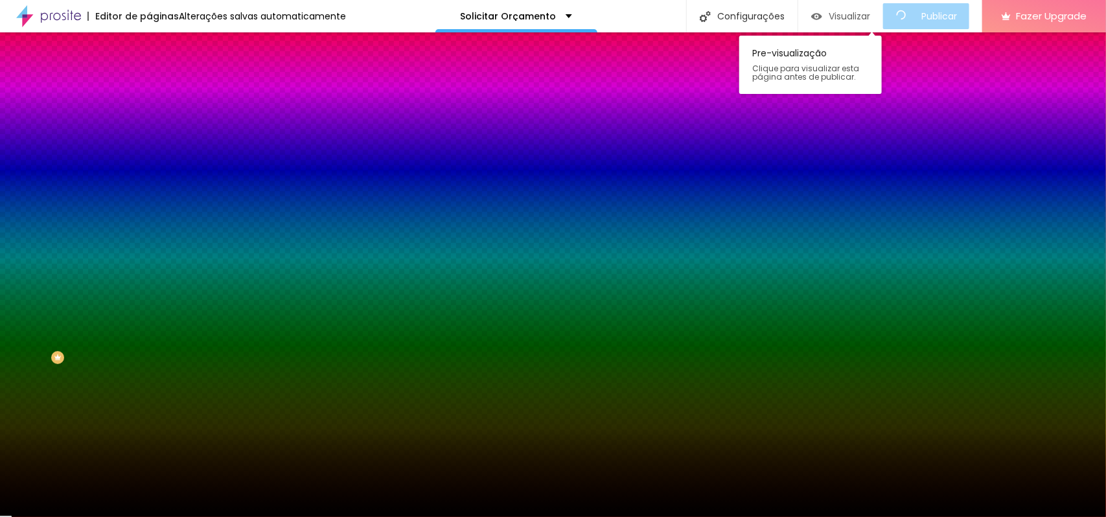
click at [863, 11] on span "Visualizar" at bounding box center [849, 16] width 41 height 10
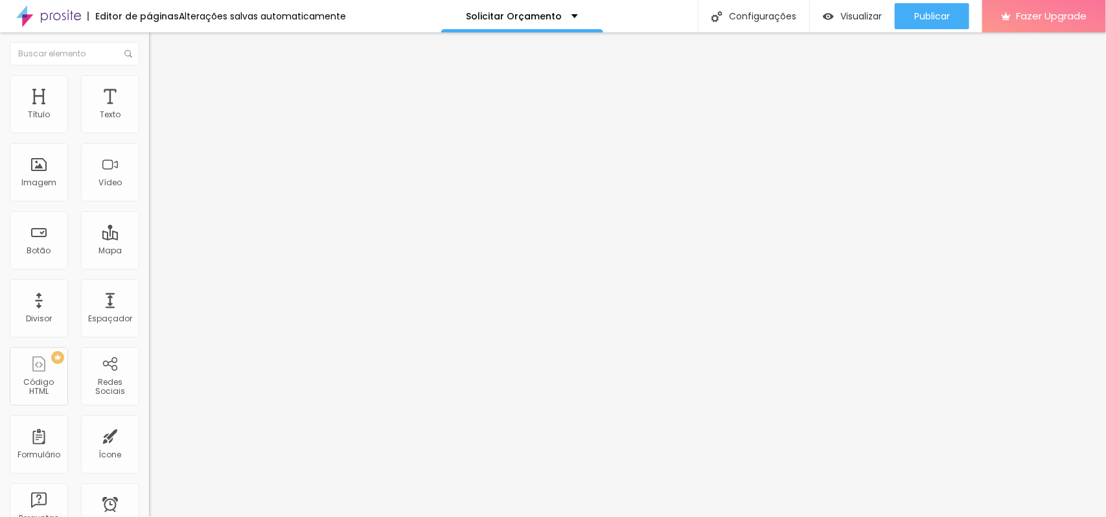
click at [161, 89] on span "Estilo" at bounding box center [171, 83] width 20 height 11
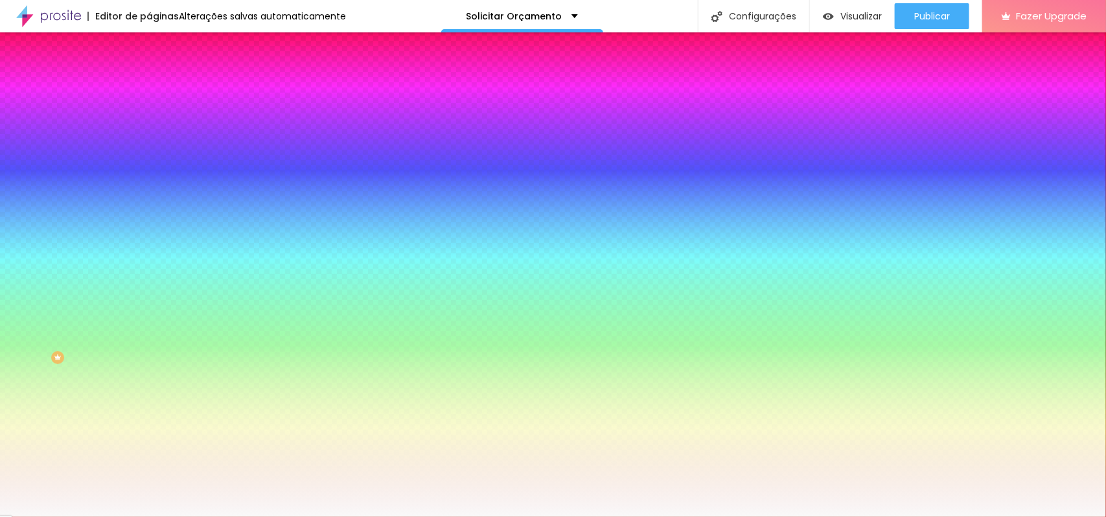
click at [149, 124] on div at bounding box center [223, 124] width 149 height 0
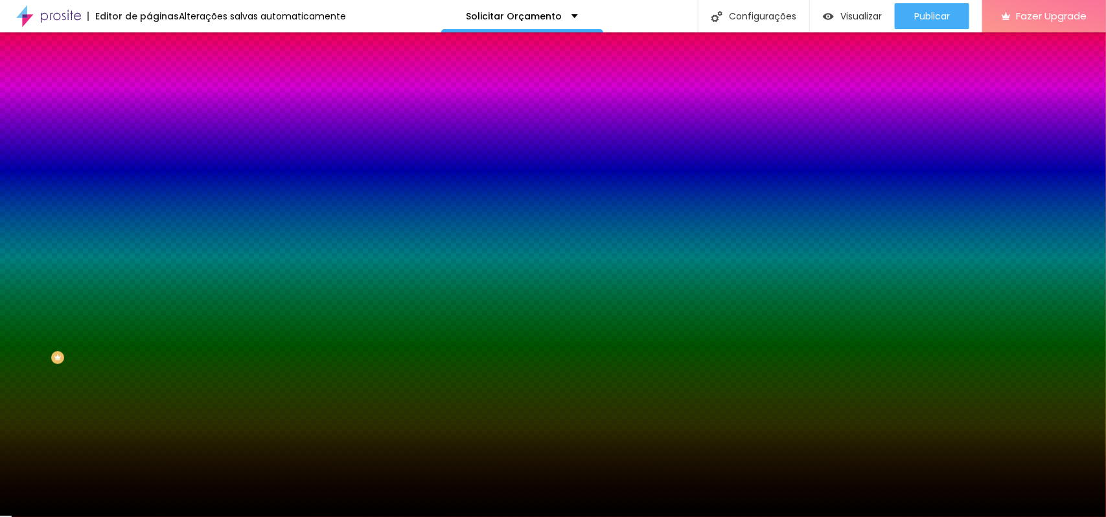
drag, startPoint x: 76, startPoint y: 261, endPoint x: 76, endPoint y: 270, distance: 9.1
click at [149, 270] on div "Editar Coluna Conteúdo Estilo Avançado Cor de fundo Voltar ao padrão #1C0909 0 …" at bounding box center [223, 274] width 149 height 485
type input "#000000"
click at [149, 283] on div "Editar Coluna Conteúdo Estilo Avançado Cor de fundo Voltar ao padrão #000000 0 …" at bounding box center [223, 274] width 149 height 485
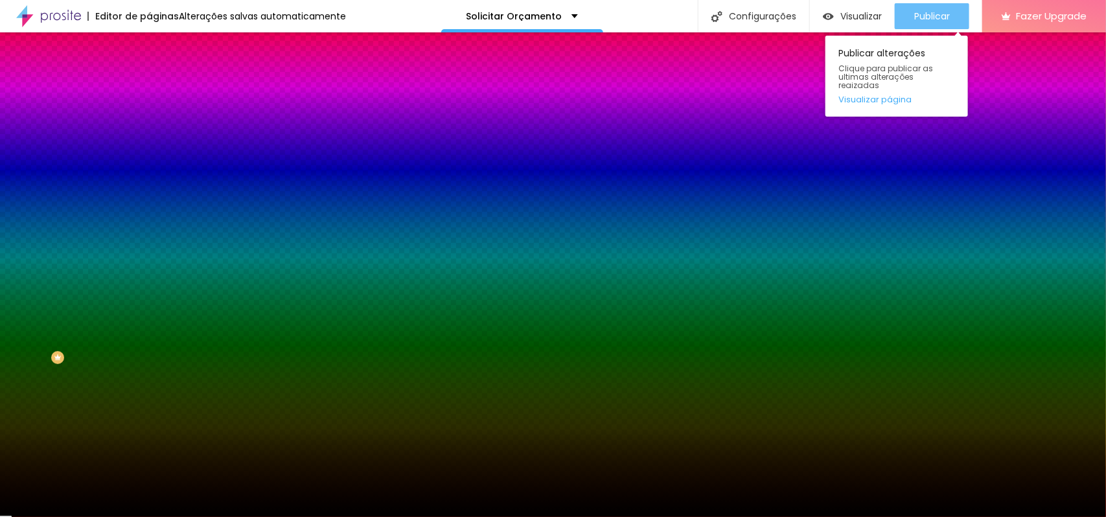
click at [884, 14] on button "Publicar" at bounding box center [932, 16] width 75 height 26
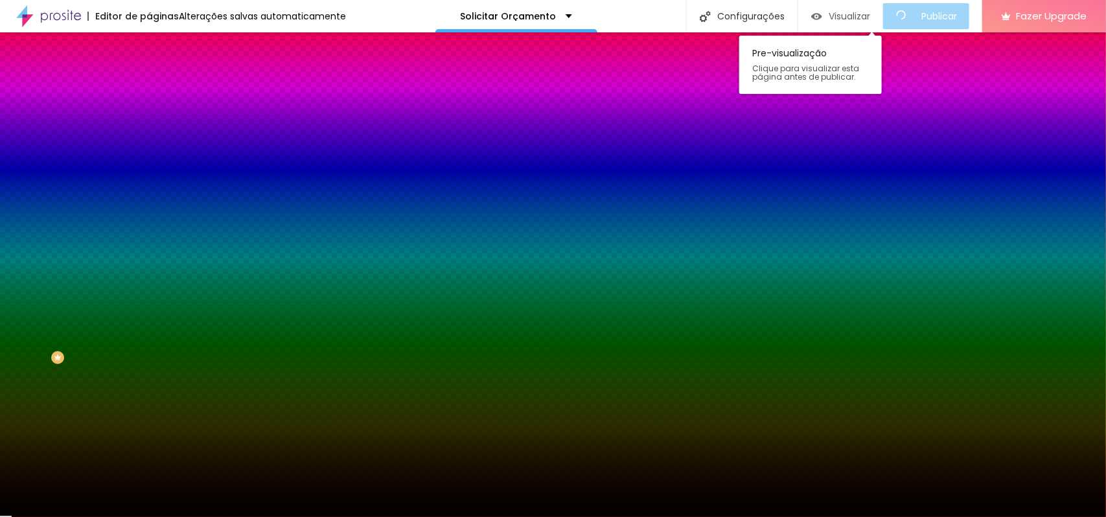
click at [870, 11] on span "Visualizar" at bounding box center [849, 16] width 41 height 10
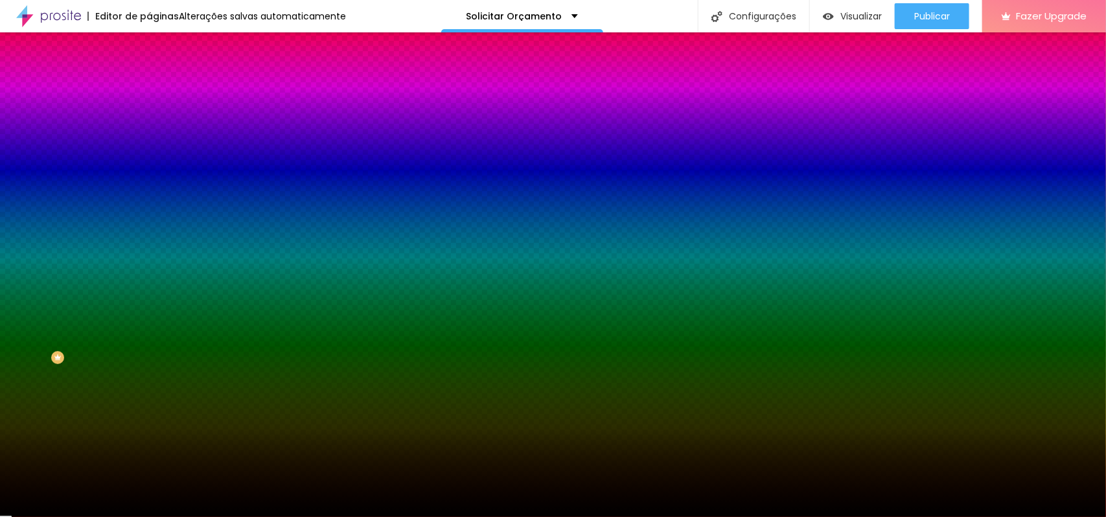
click at [159, 43] on img "button" at bounding box center [164, 47] width 10 height 10
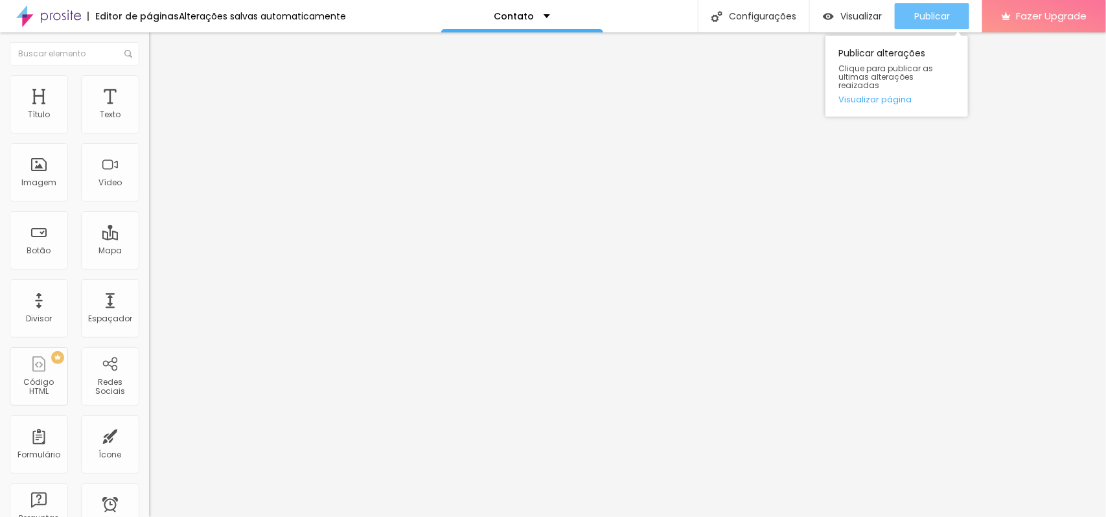
click at [923, 11] on span "Publicar" at bounding box center [932, 16] width 36 height 10
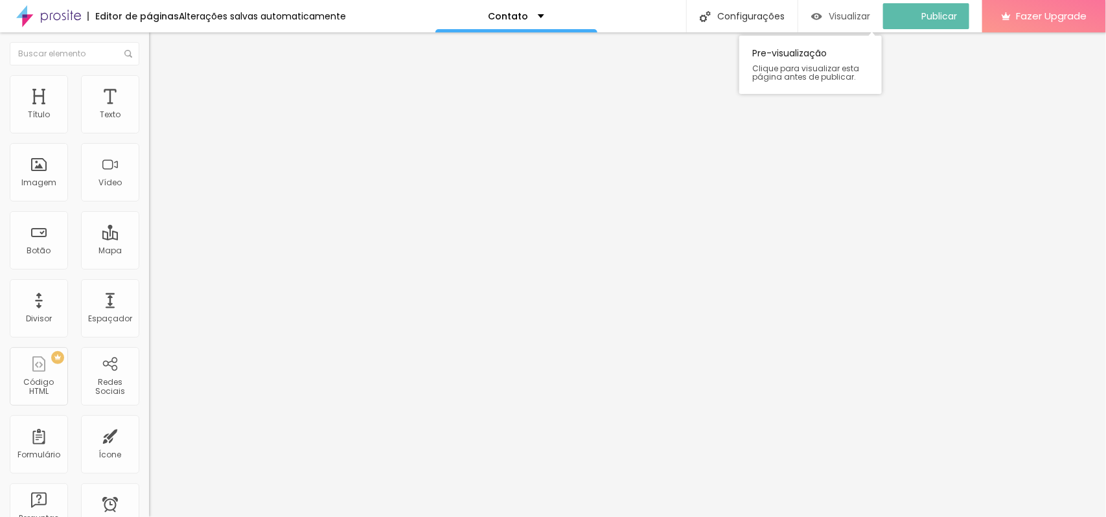
click at [850, 11] on span "Visualizar" at bounding box center [849, 16] width 41 height 10
